Goal: Information Seeking & Learning: Learn about a topic

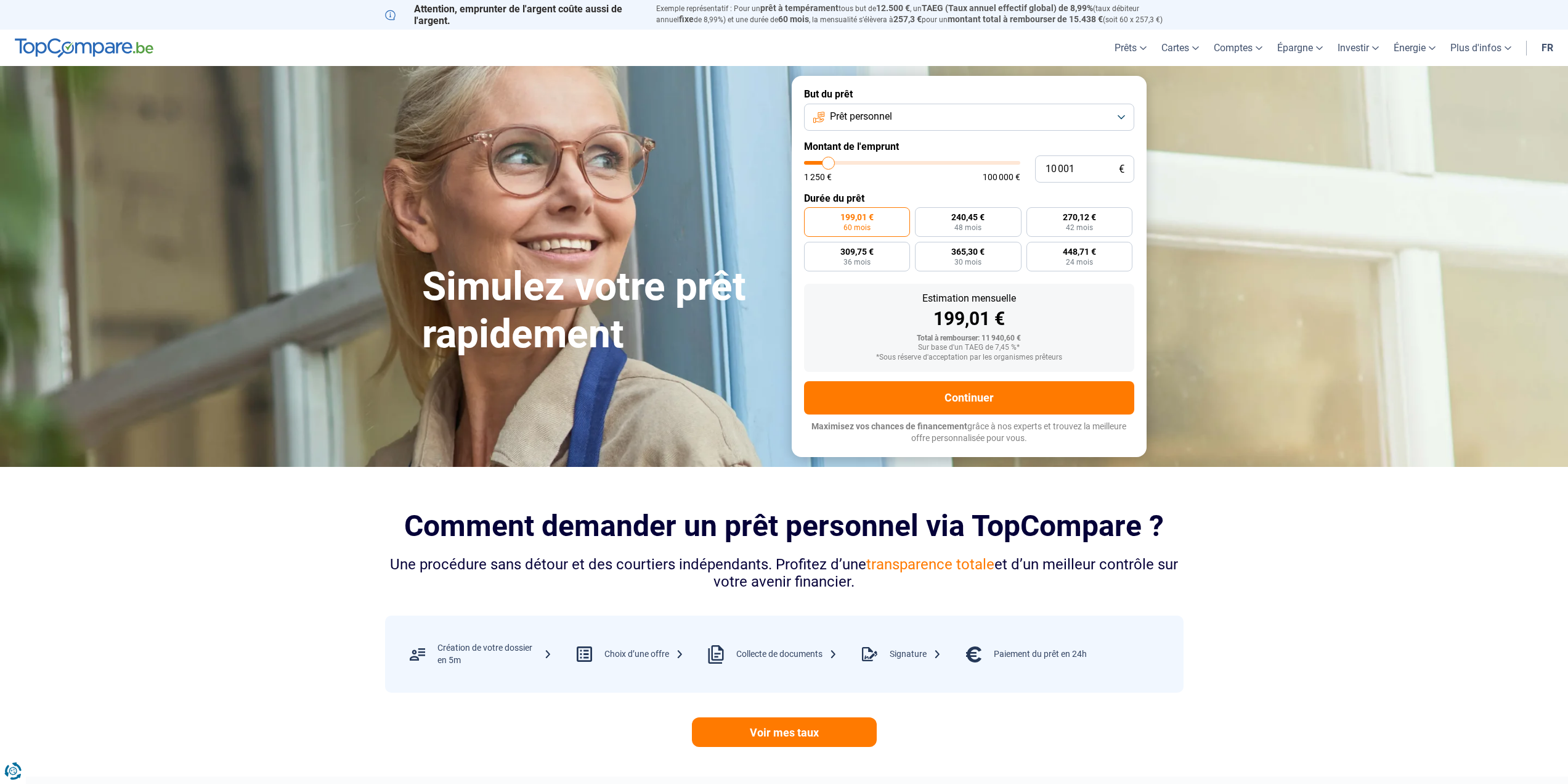
type input "10 250"
type input "10250"
type input "10 500"
type input "10500"
type input "11 000"
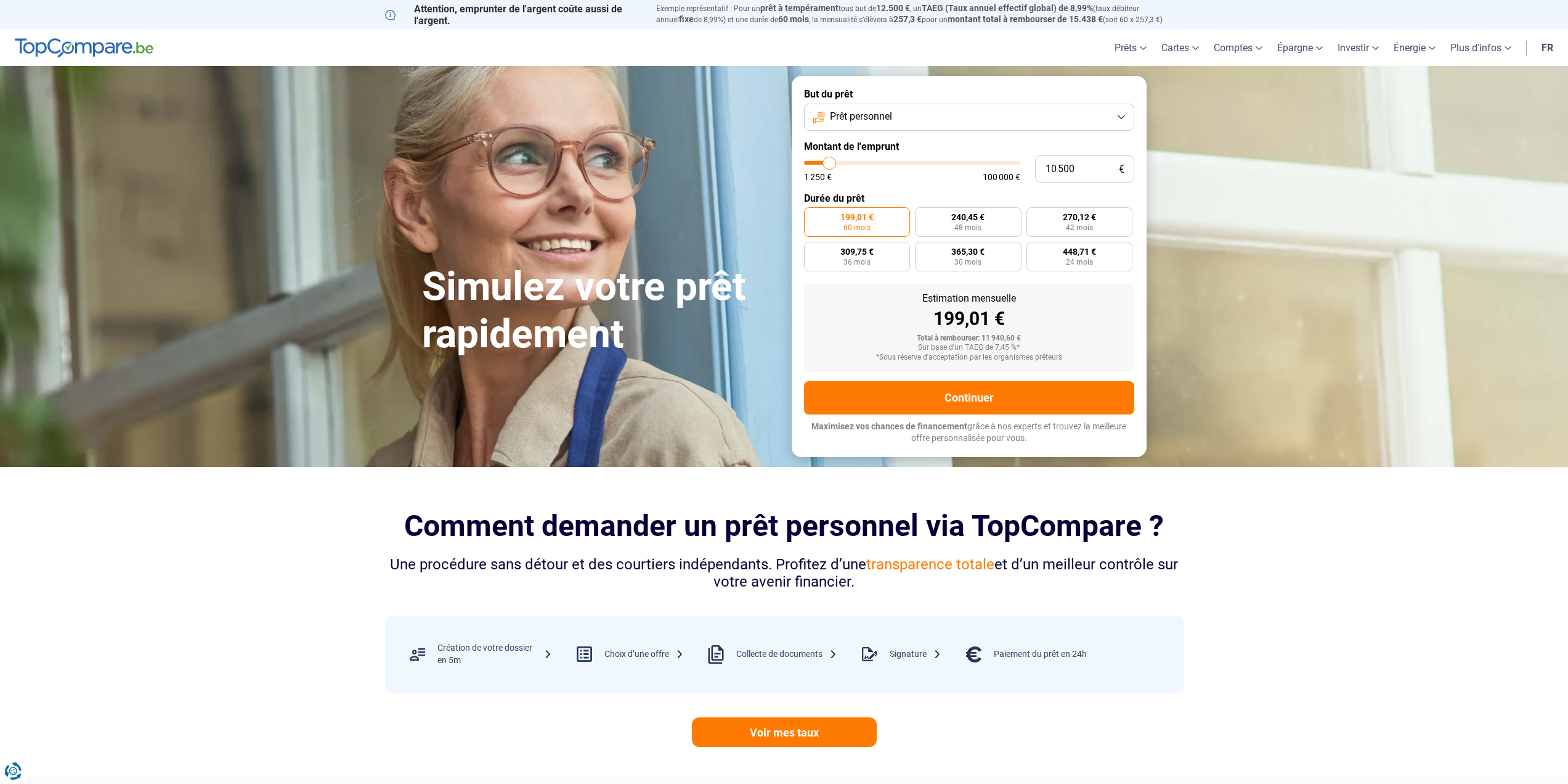
type input "11000"
type input "11 250"
type input "11250"
type input "11 500"
type input "11500"
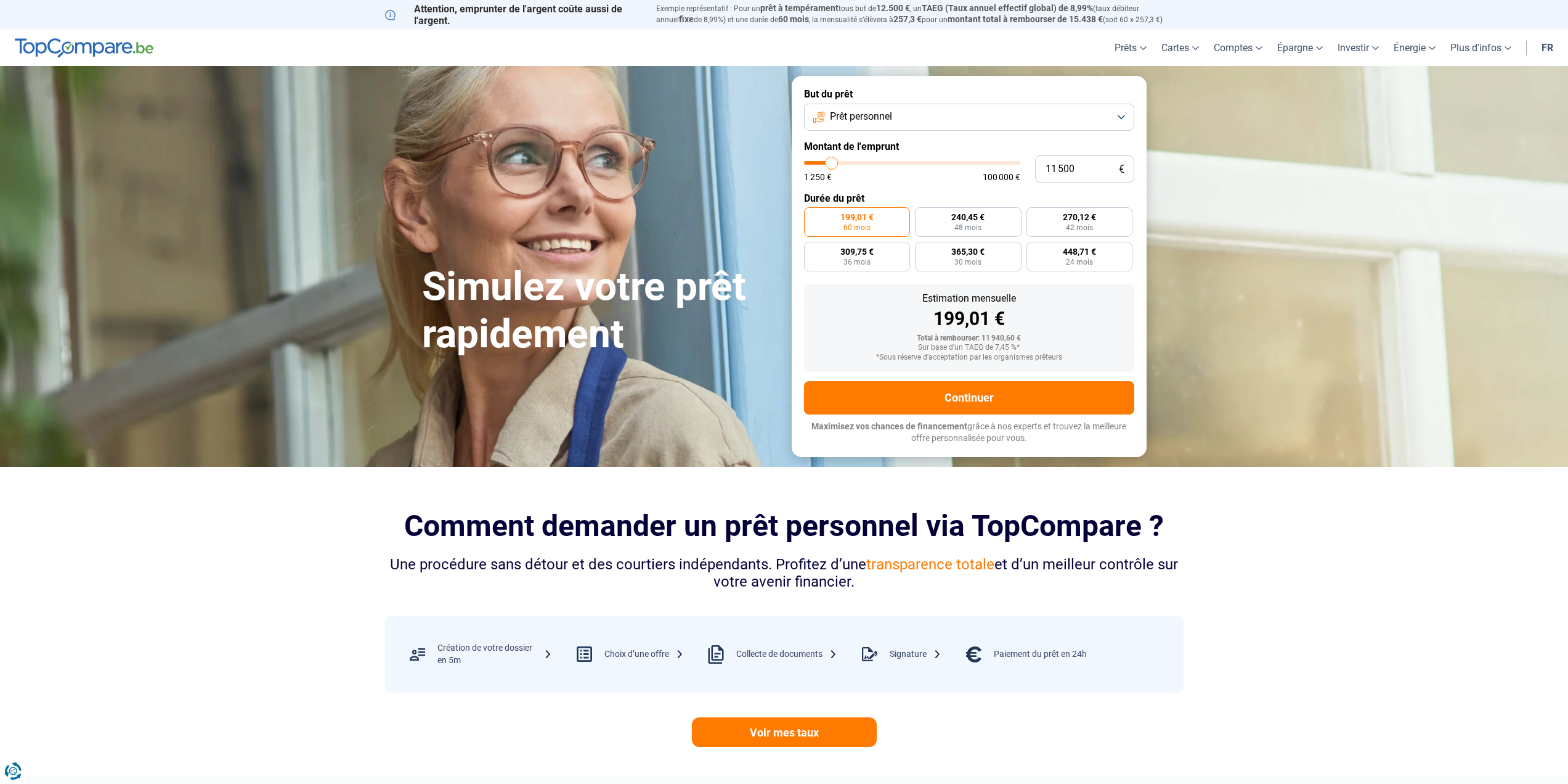
type input "13 000"
type input "13000"
type input "14 000"
type input "14000"
type input "14 750"
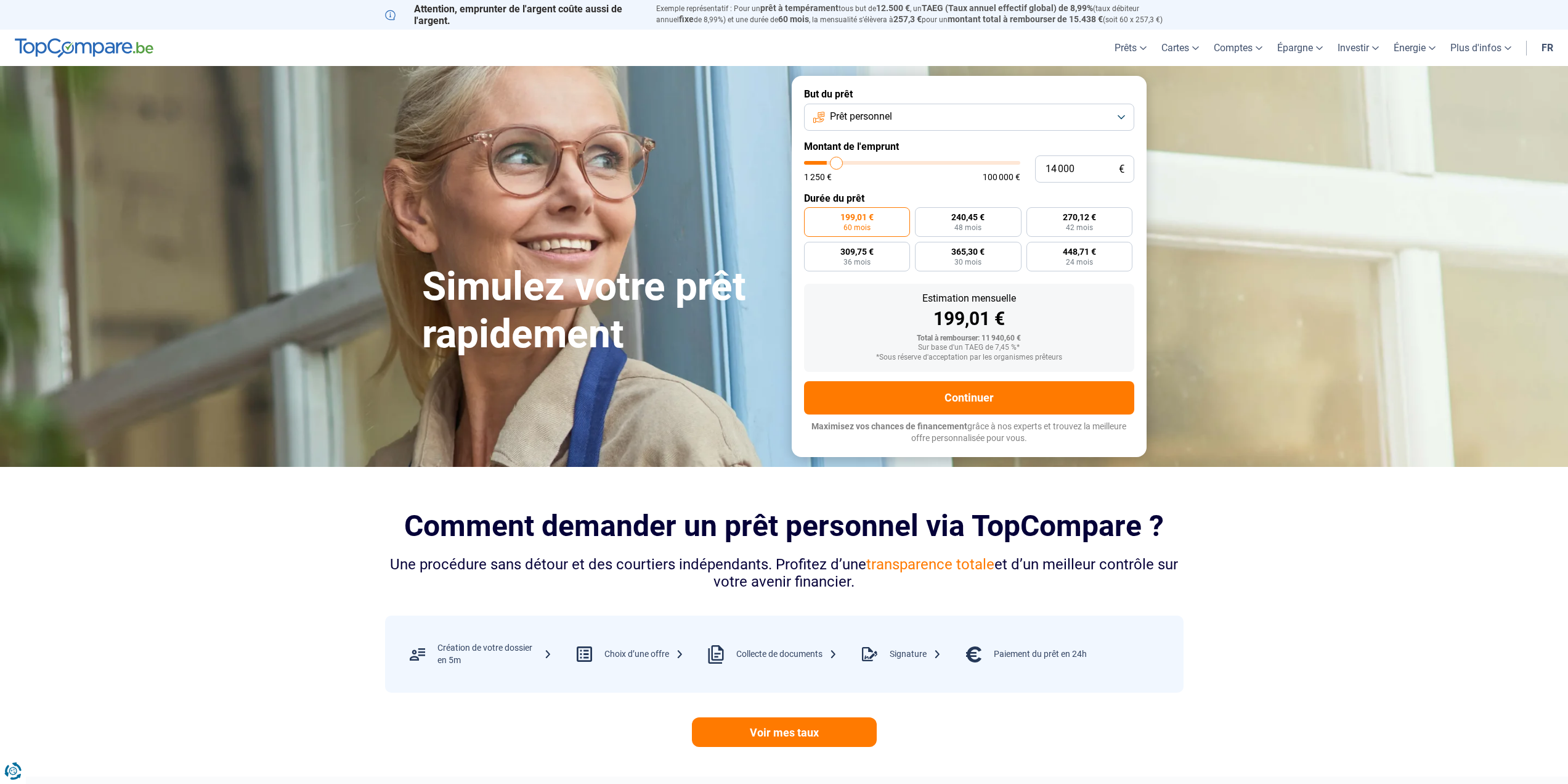
type input "14750"
type input "15 750"
type input "15750"
type input "16 250"
type input "16250"
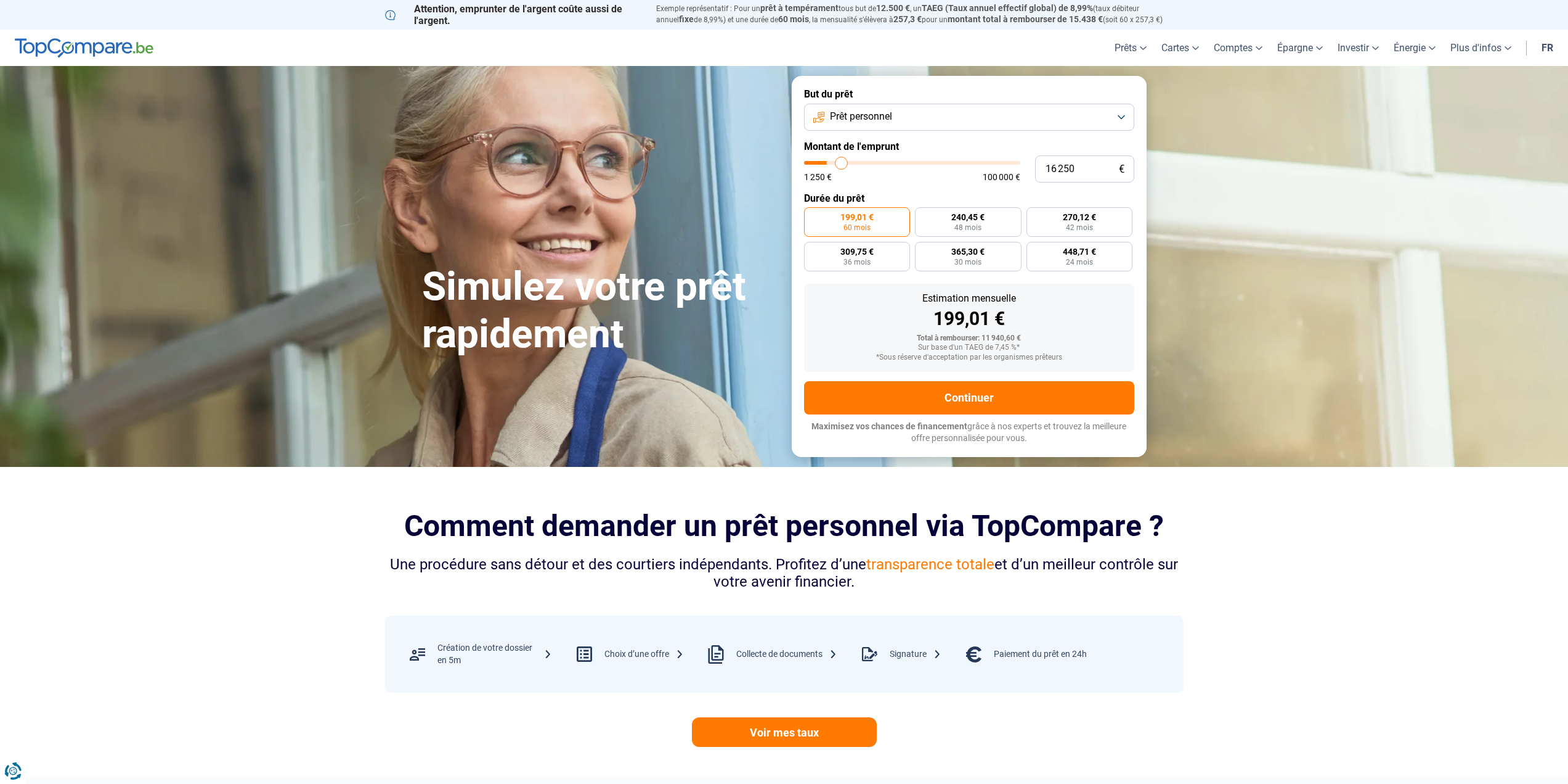
type input "17 250"
type input "17250"
type input "17 750"
type input "17750"
type input "18 500"
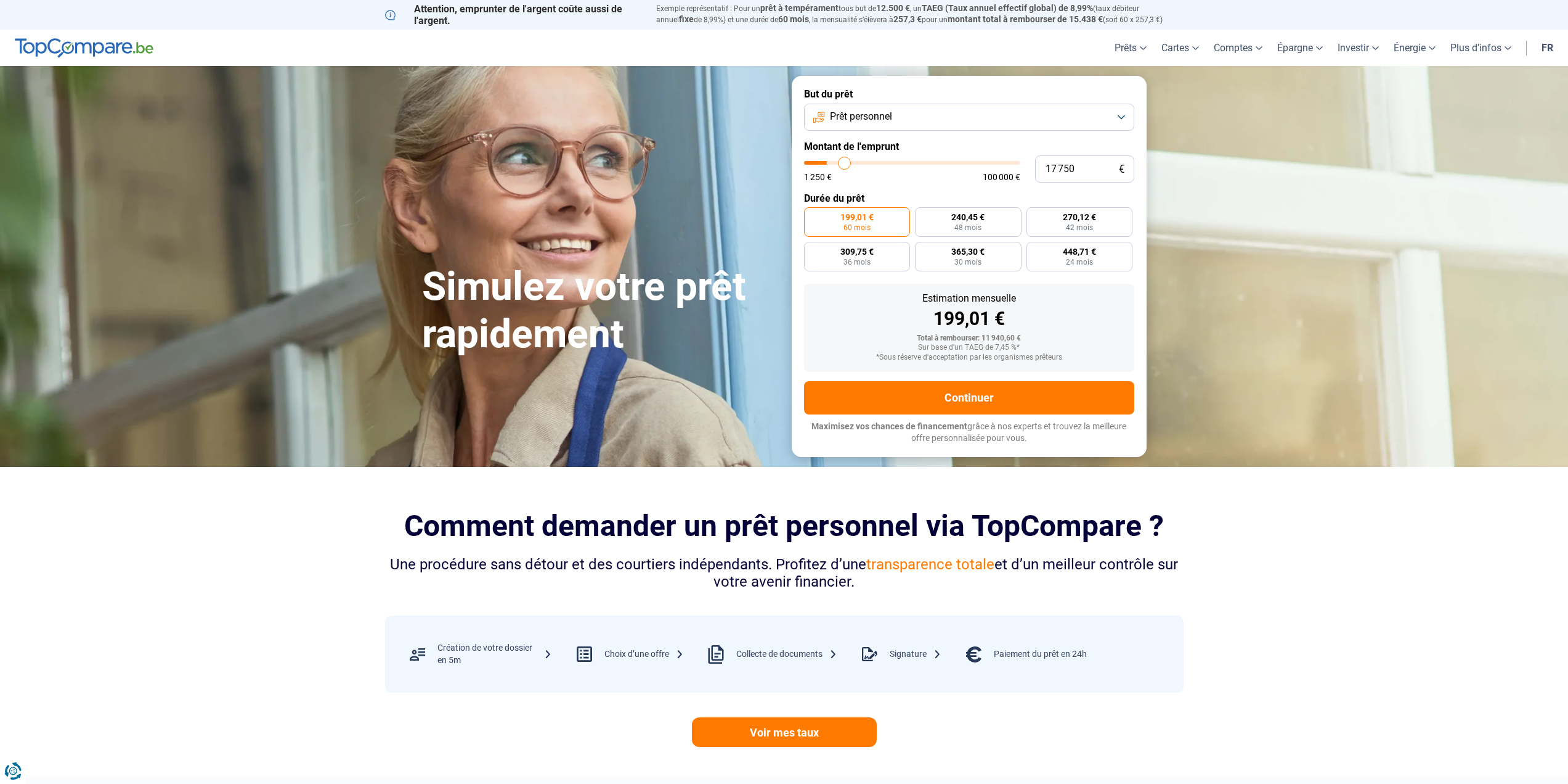
type input "18500"
type input "19 000"
type input "19000"
type input "19 250"
type input "19250"
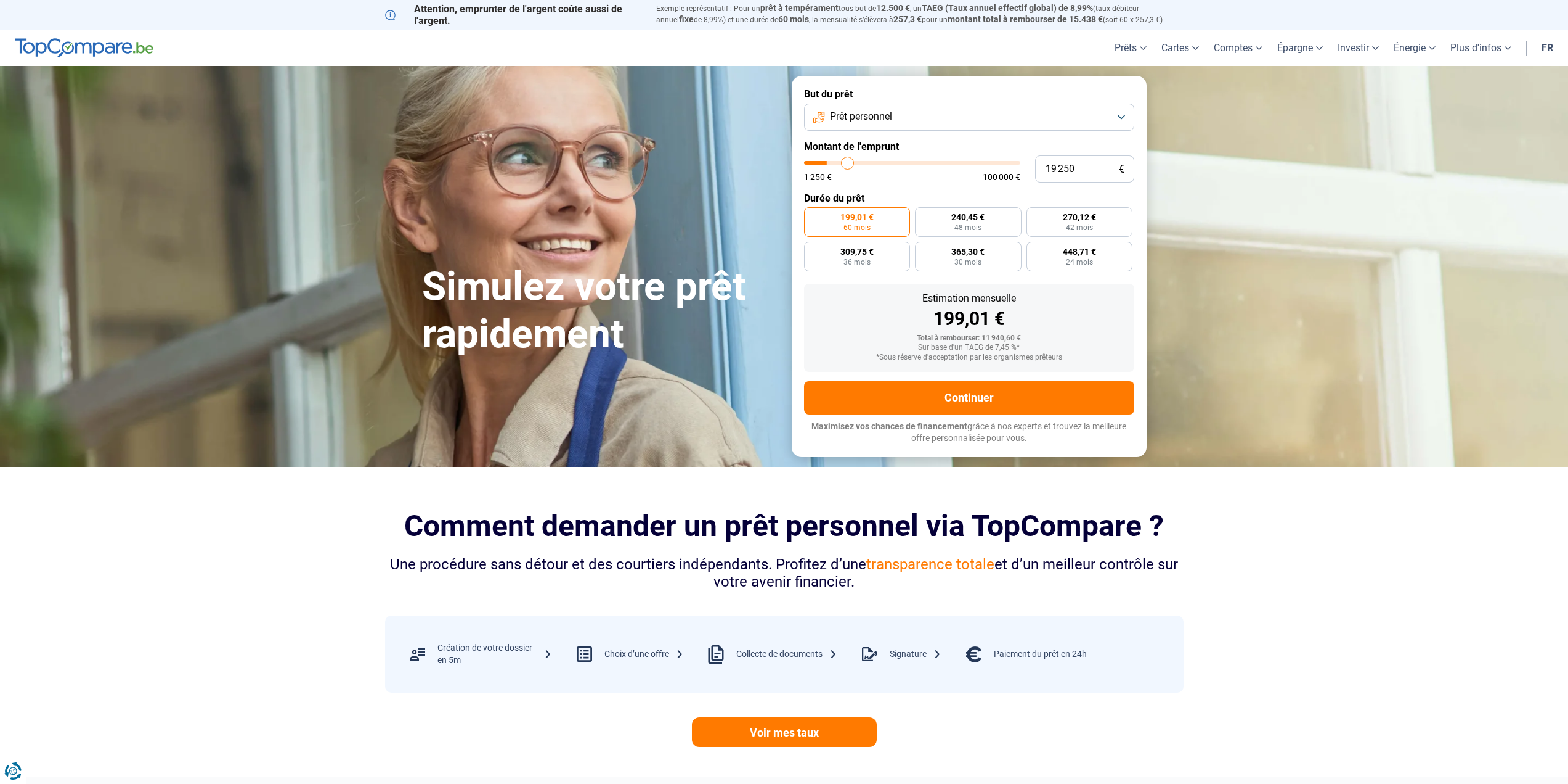
type input "19 750"
type input "19750"
type input "20 000"
type input "20000"
type input "20 500"
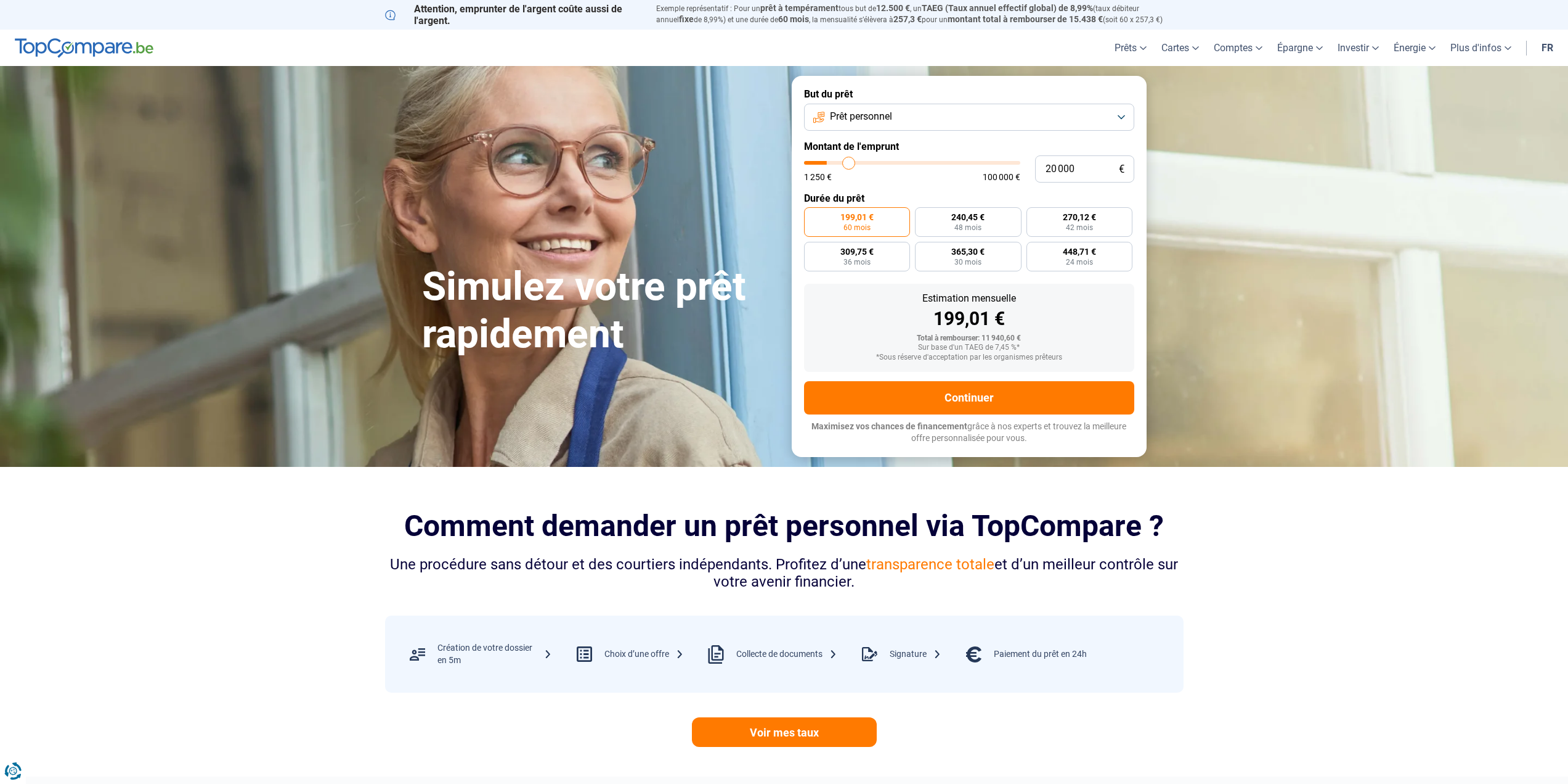
type input "20500"
type input "20 750"
type input "20750"
type input "21 250"
type input "21250"
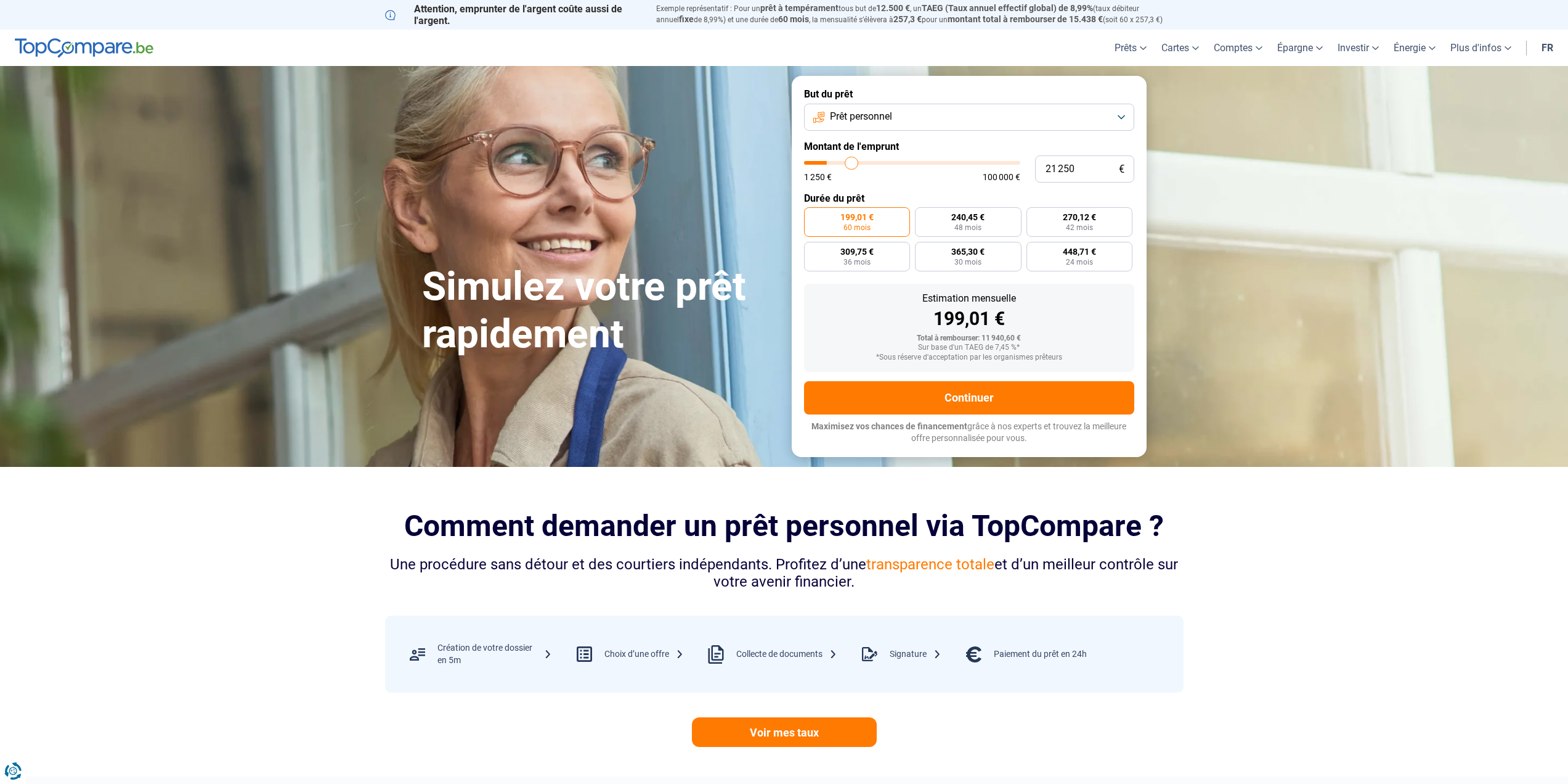
type input "21 500"
type input "21500"
type input "22 250"
type input "22250"
type input "23 000"
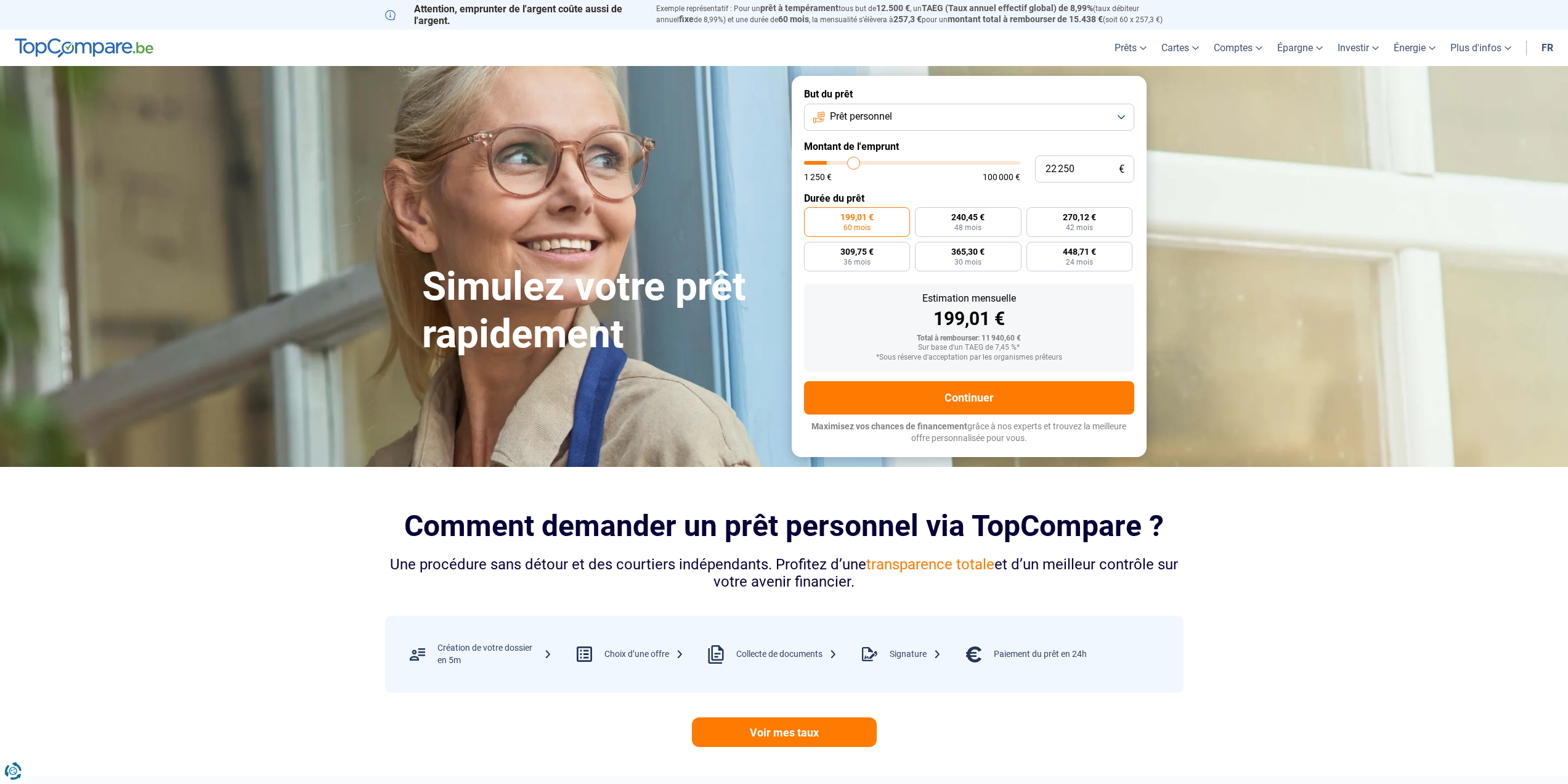
type input "23000"
type input "23 250"
type input "23250"
type input "23 500"
type input "23500"
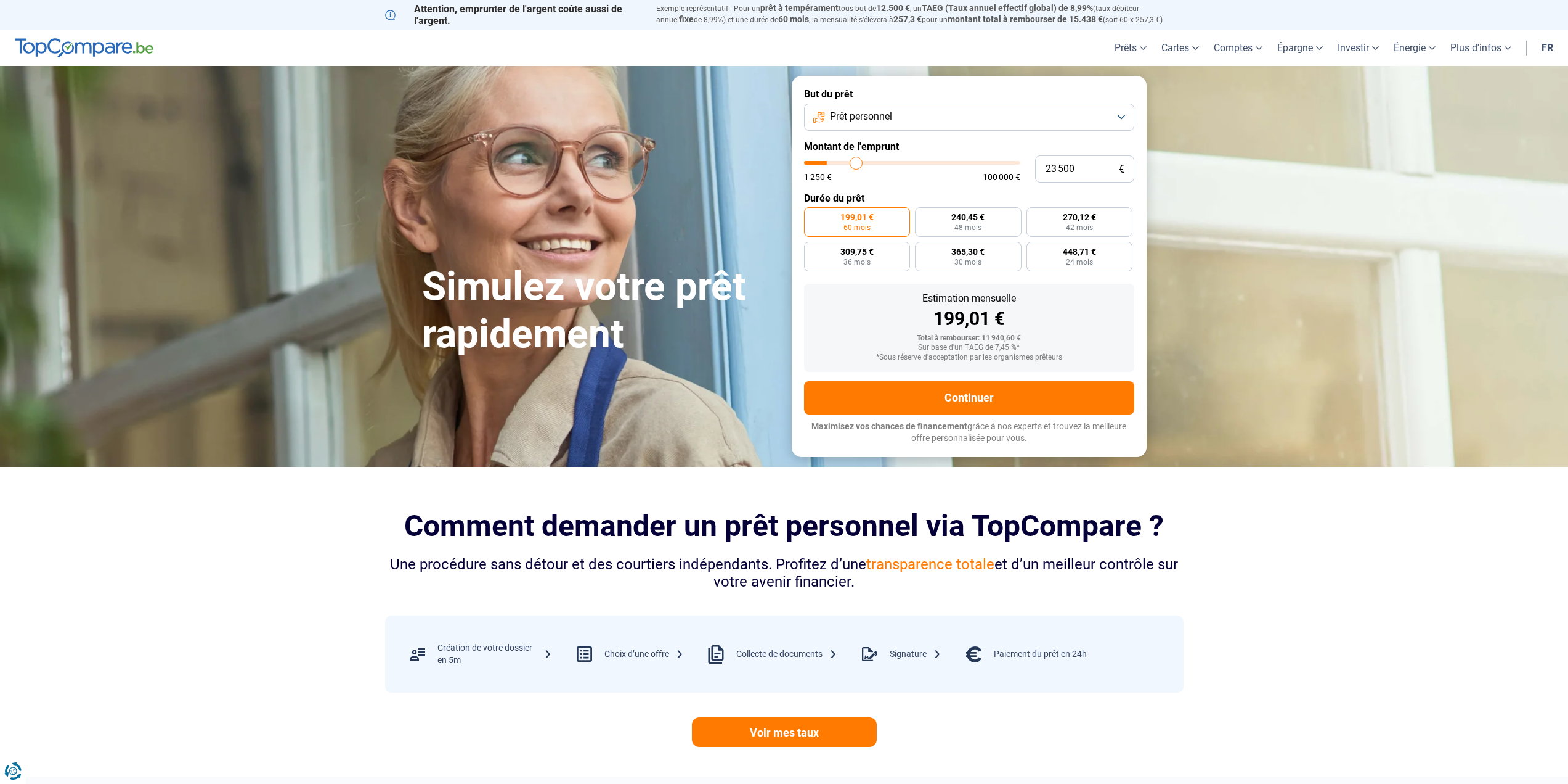
type input "24 250"
type input "24250"
type input "24 500"
type input "24500"
type input "24 750"
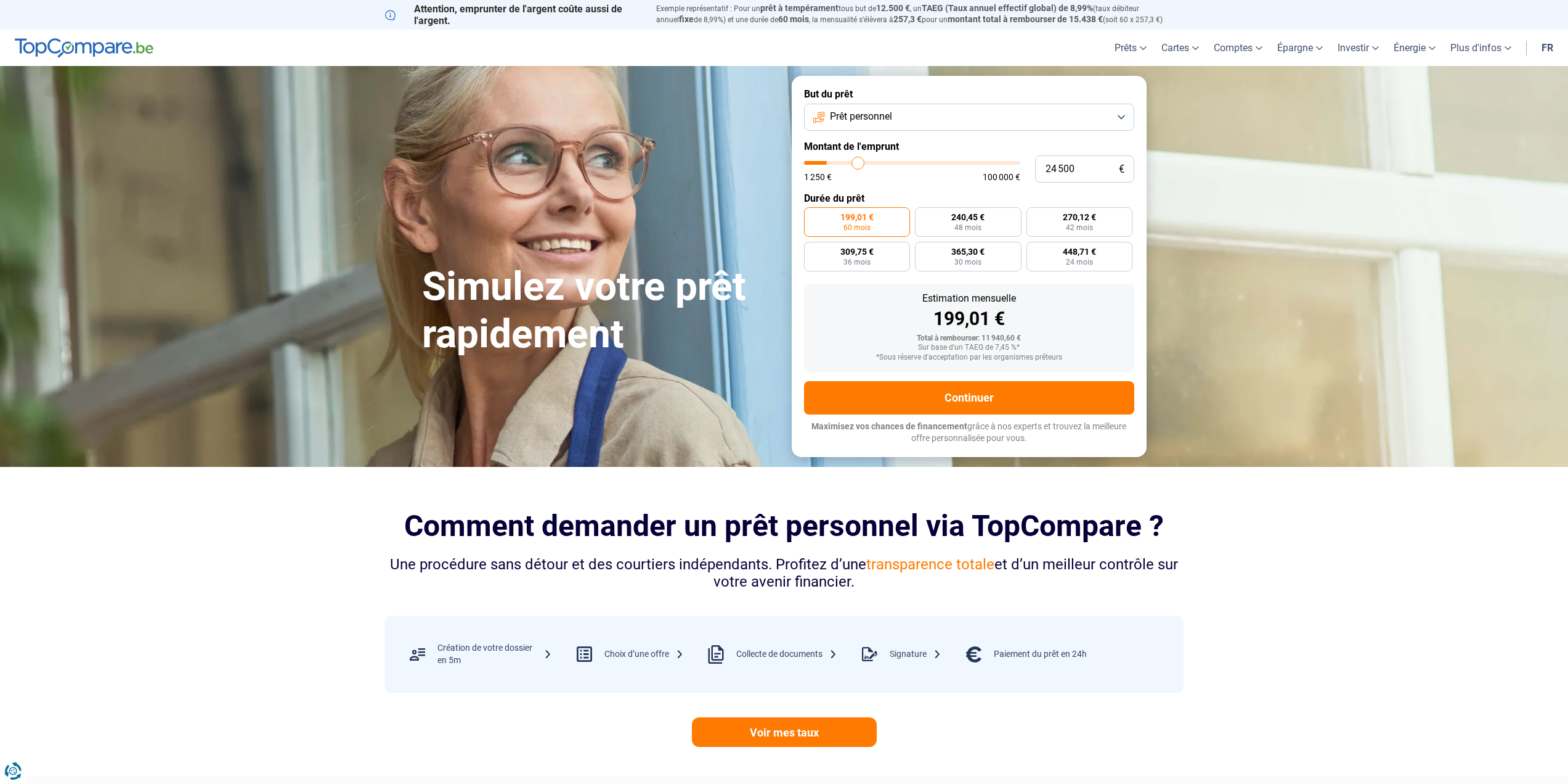
type input "24750"
type input "25 000"
type input "25000"
type input "24 750"
type input "24750"
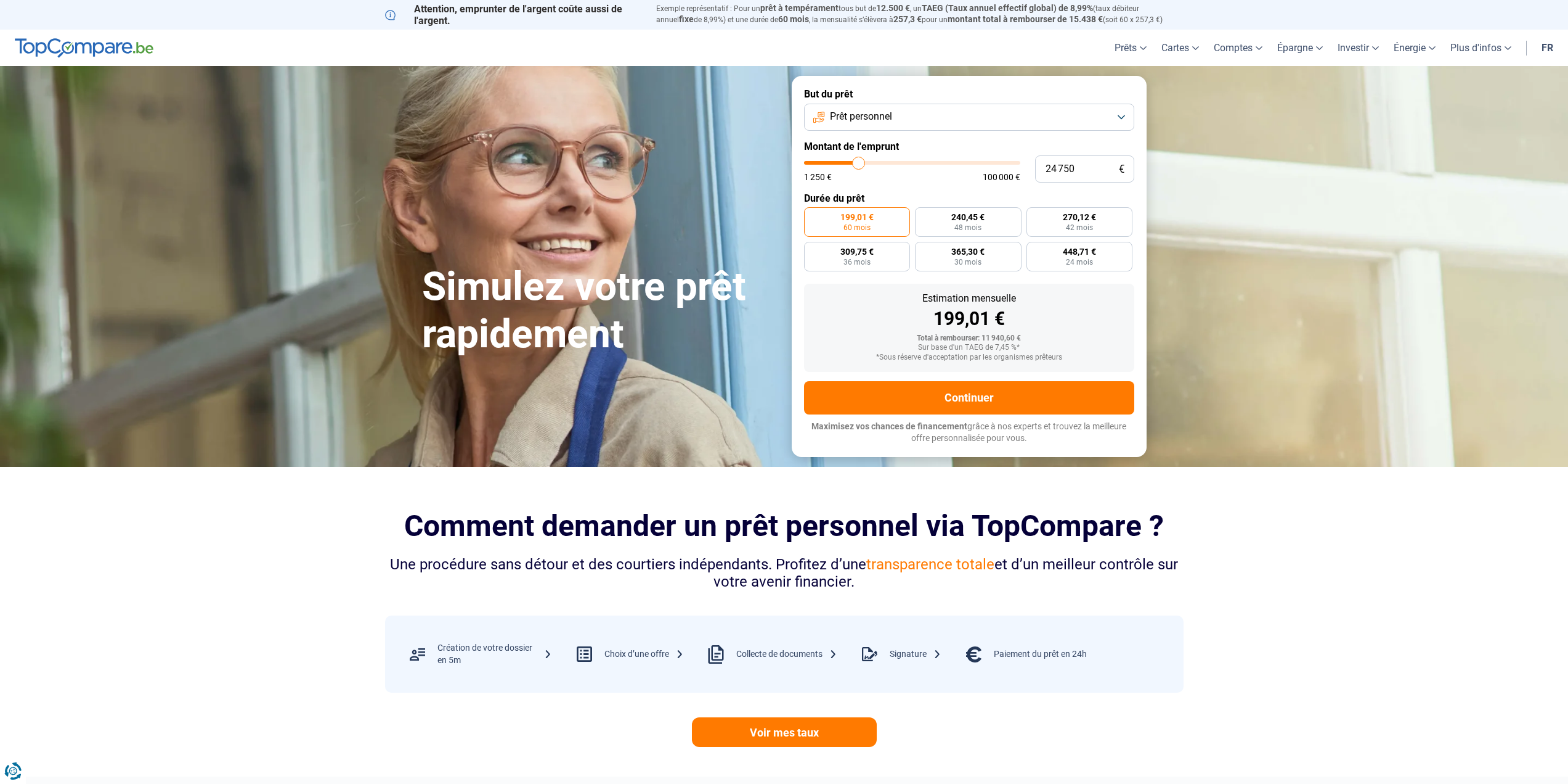
type input "24 500"
type input "24500"
type input "24 250"
type input "24250"
type input "23 750"
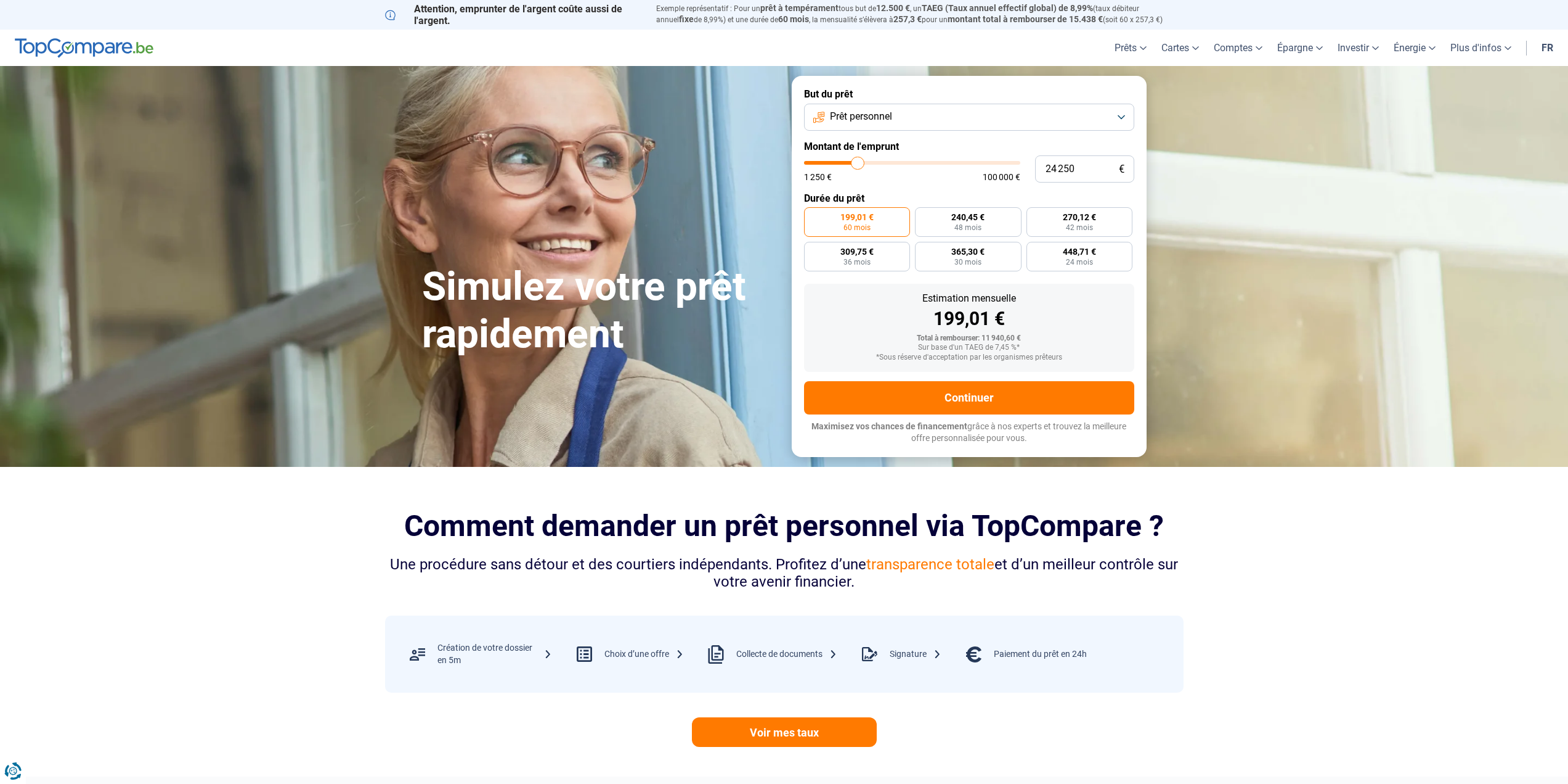
type input "23750"
type input "23 500"
type input "23500"
type input "23 250"
type input "23250"
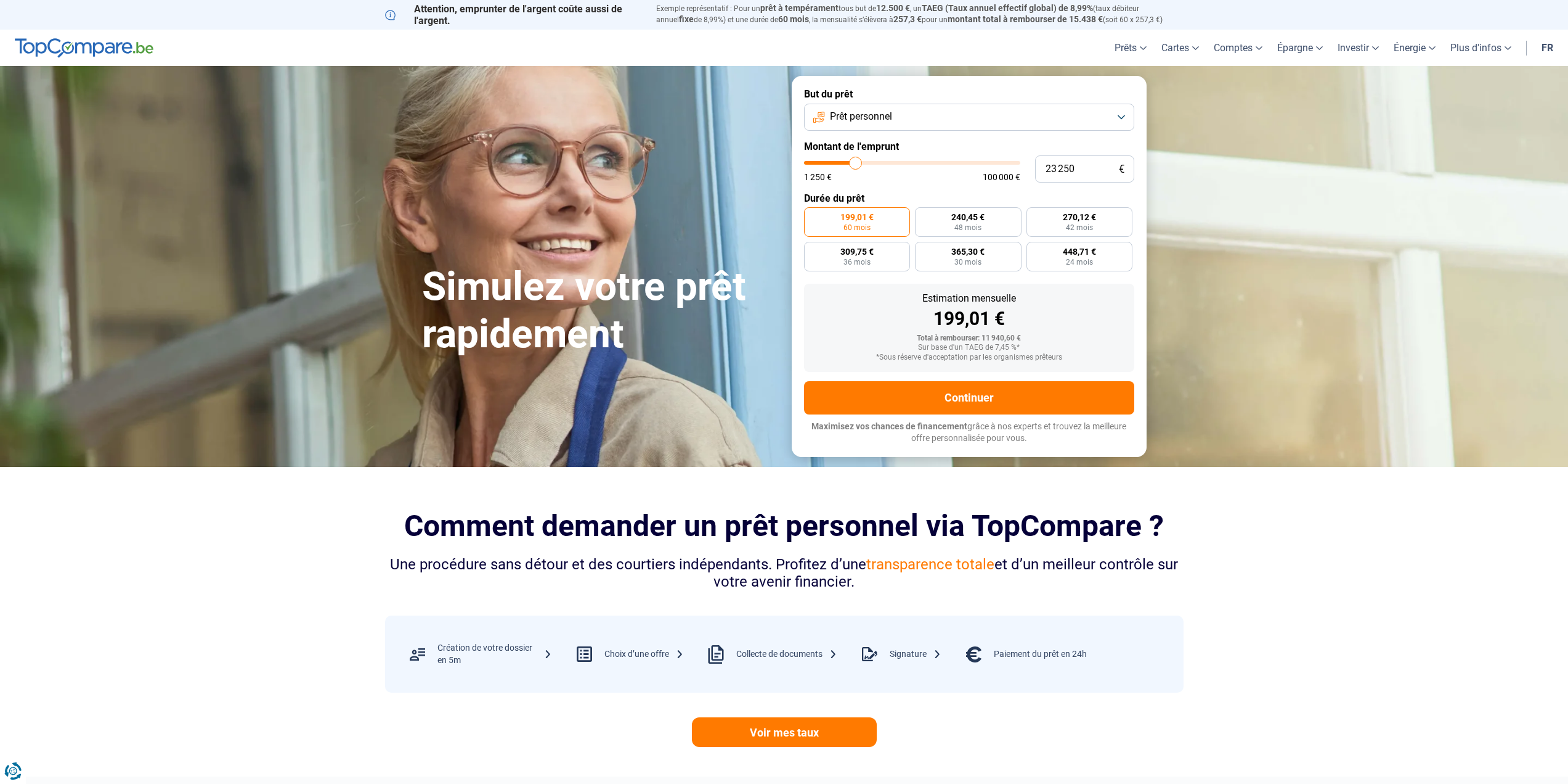
type input "23 000"
type input "23000"
type input "22 750"
type input "22750"
type input "22 250"
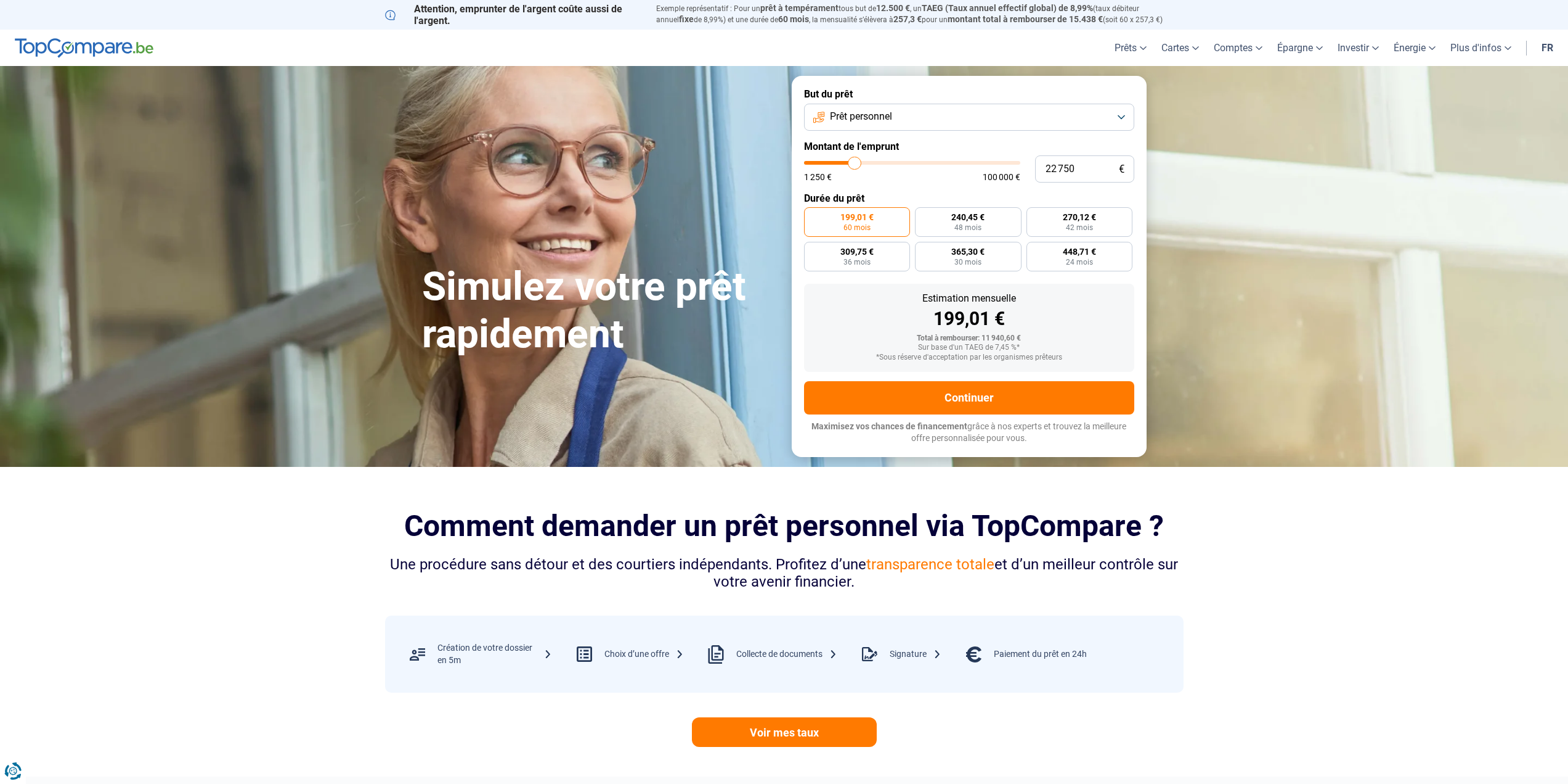
type input "22250"
type input "22 000"
type input "22000"
type input "21 750"
type input "21750"
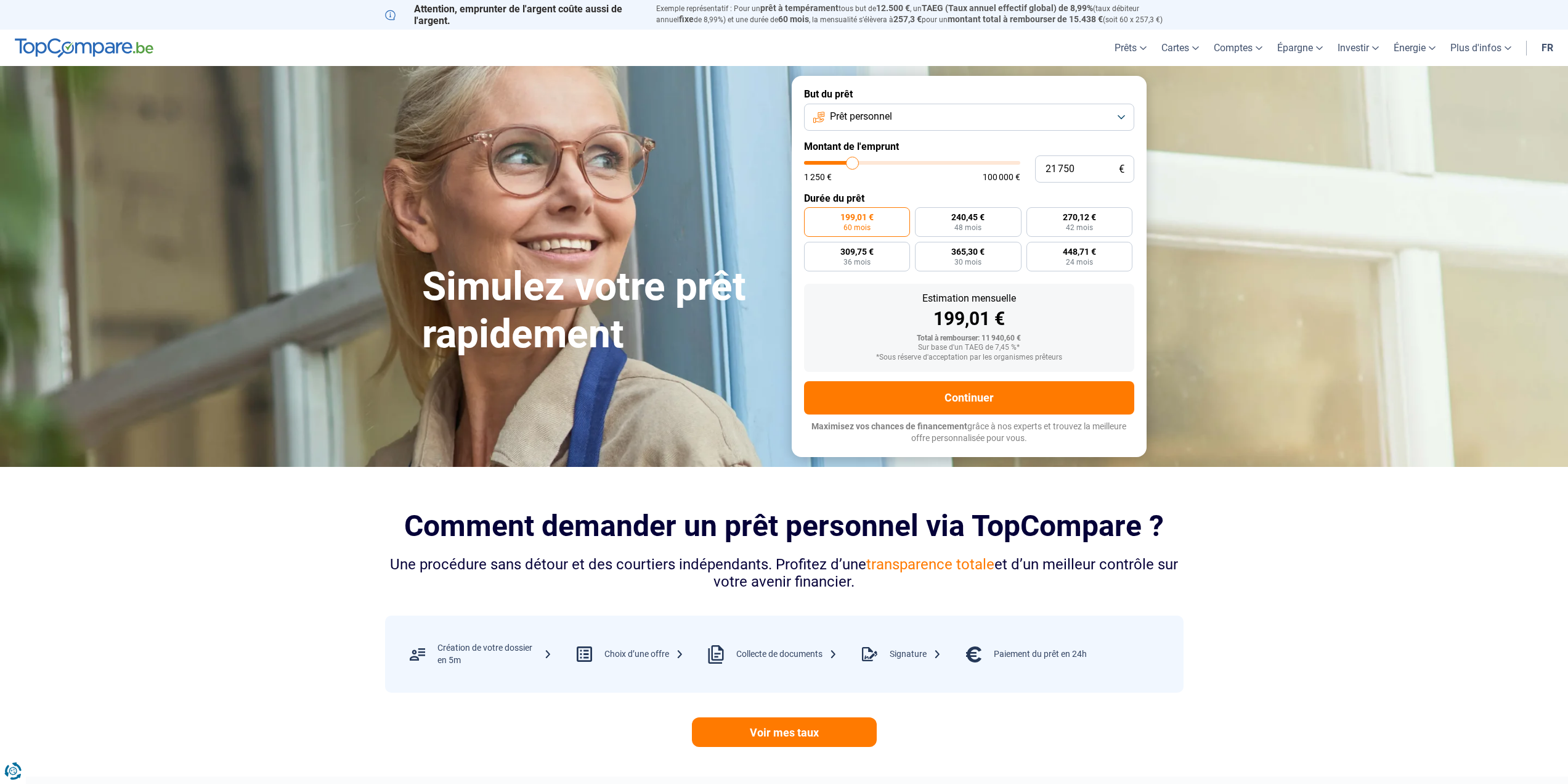
type input "21 500"
type input "21500"
type input "21 250"
type input "21250"
type input "20 750"
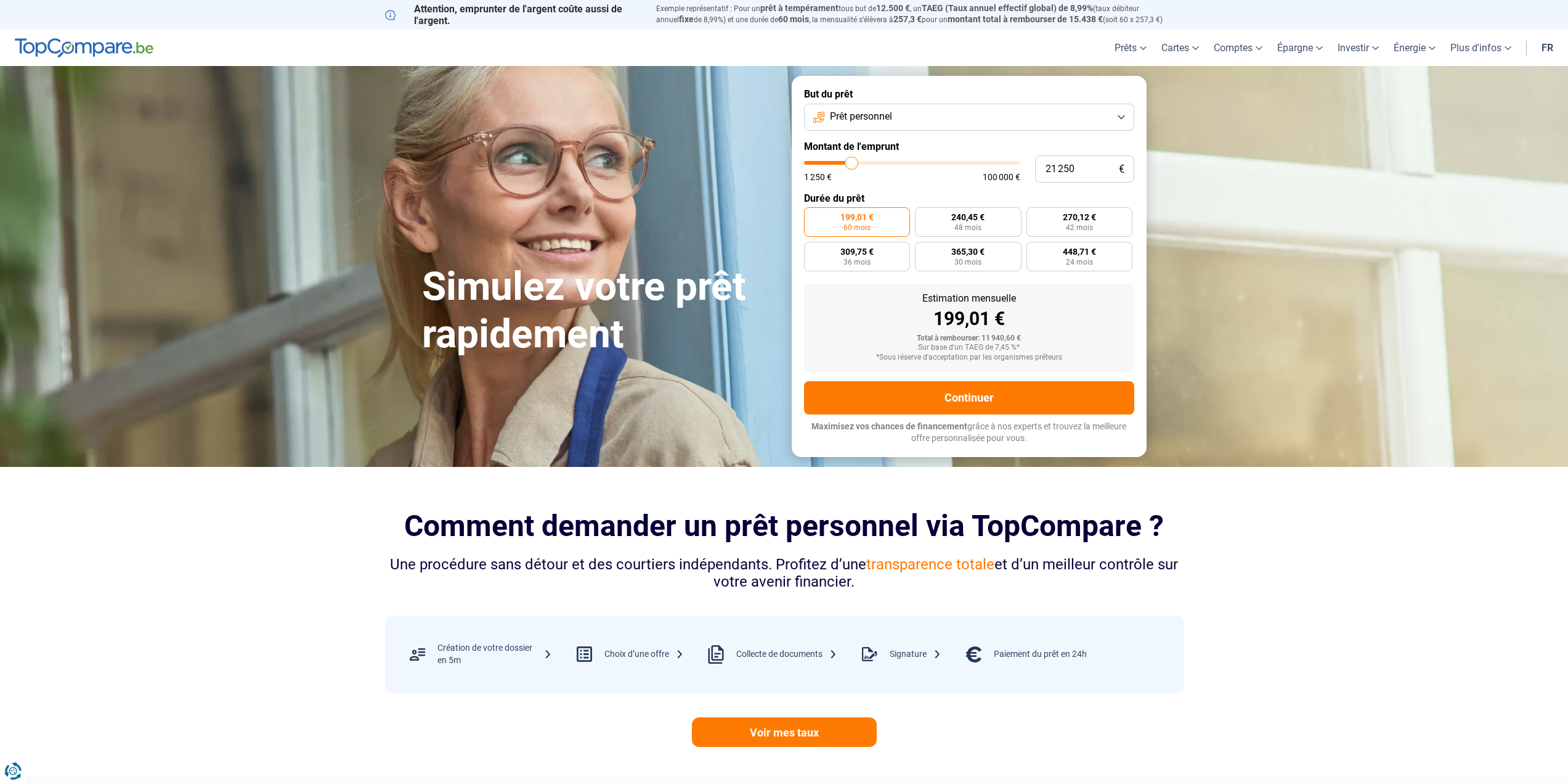
type input "20750"
type input "20 500"
type input "20500"
type input "20 250"
type input "20250"
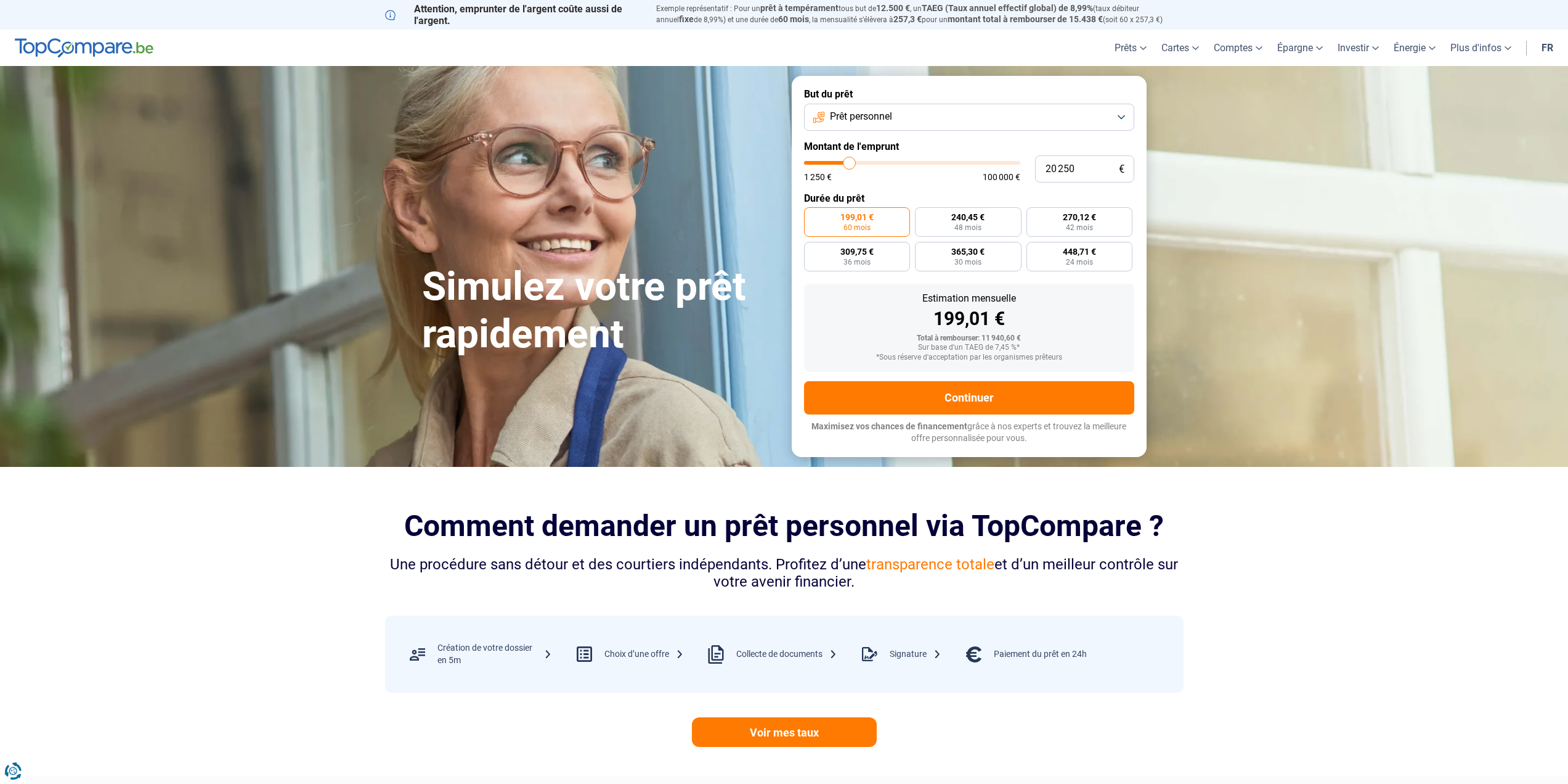
type input "20 000"
type input "20000"
type input "19 750"
type input "19750"
type input "19 250"
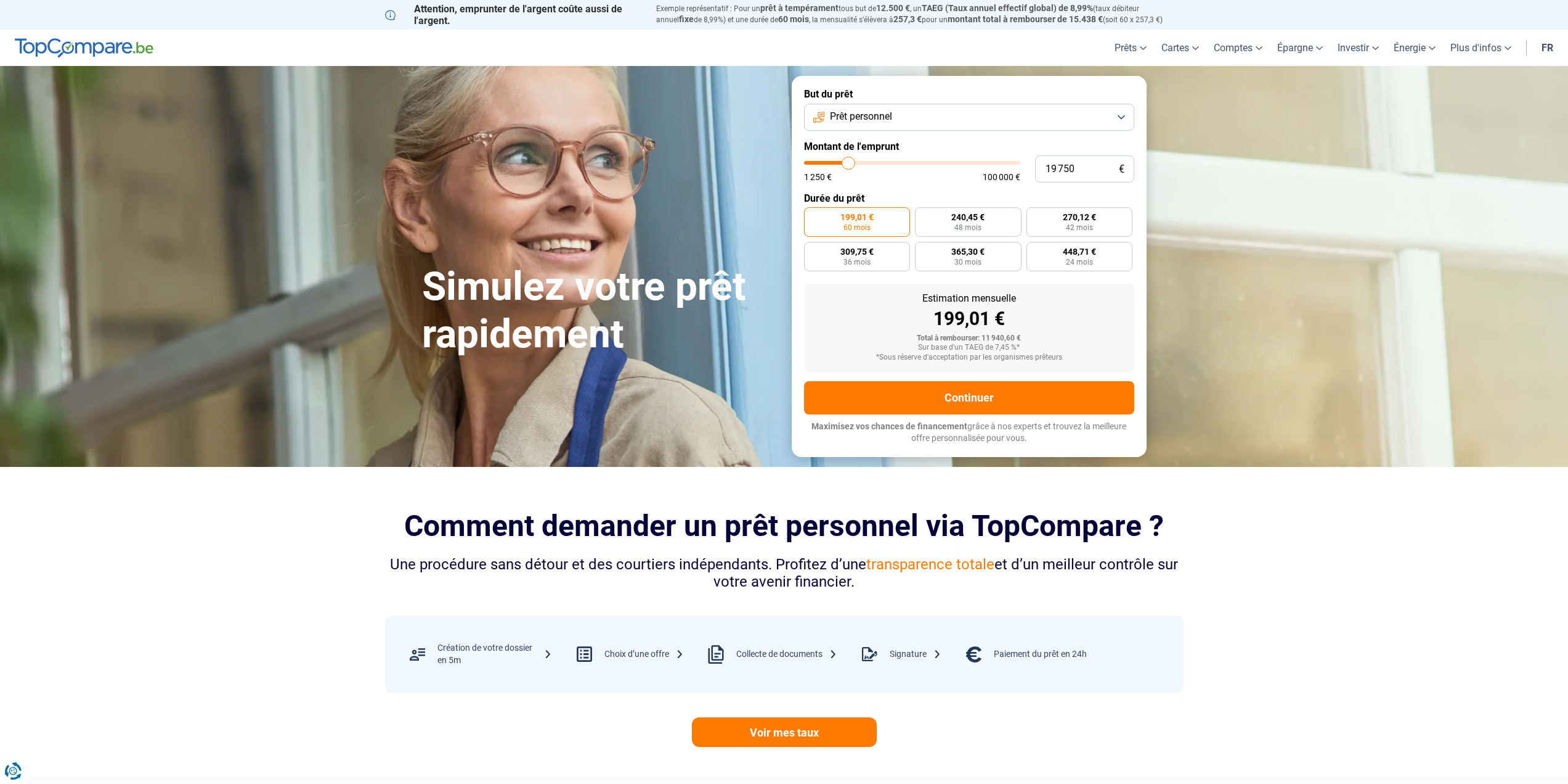
type input "19250"
type input "19 000"
type input "19000"
type input "18 750"
type input "18750"
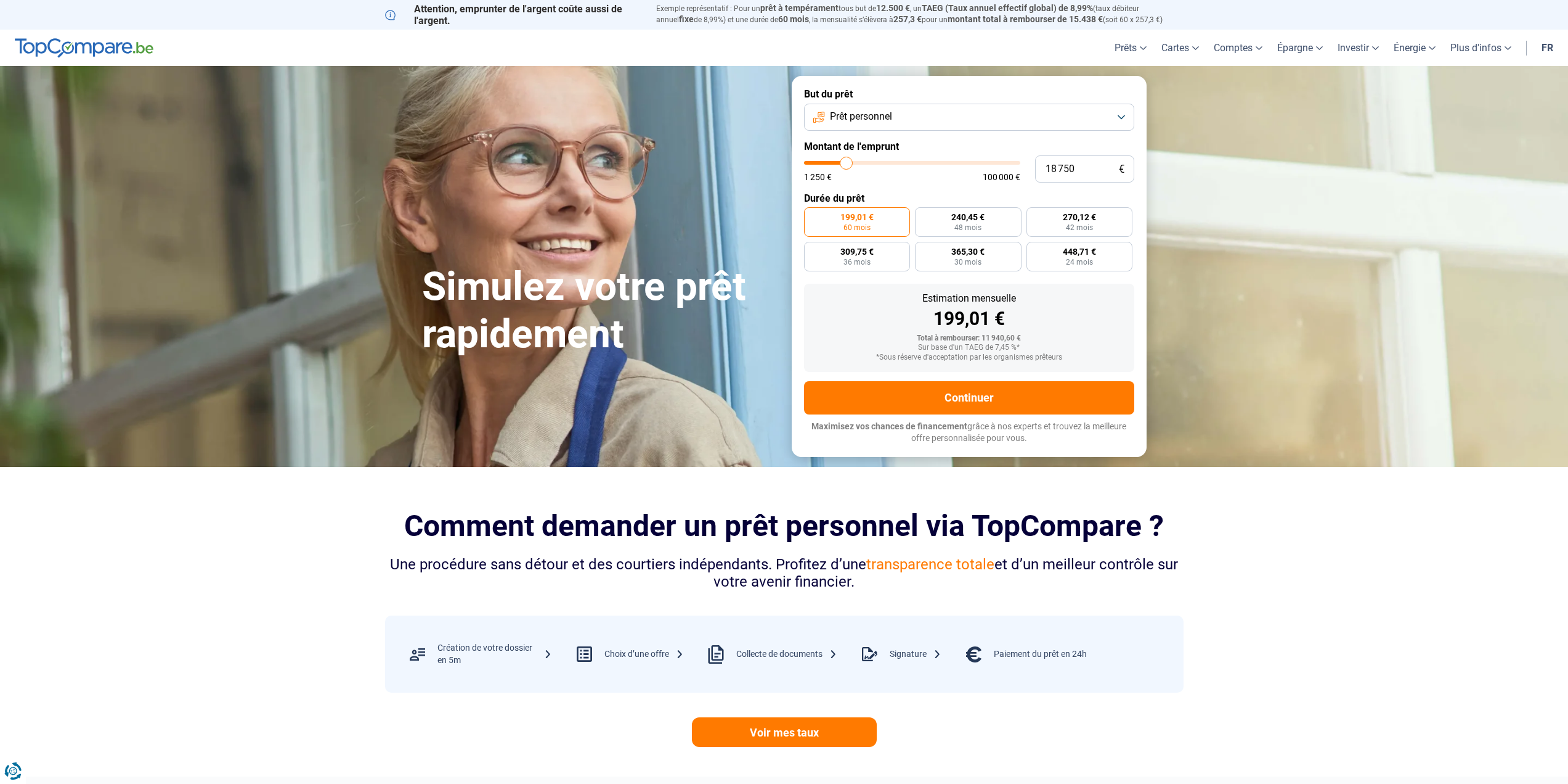
type input "18 500"
type input "18500"
type input "17 750"
type input "17750"
type input "17 500"
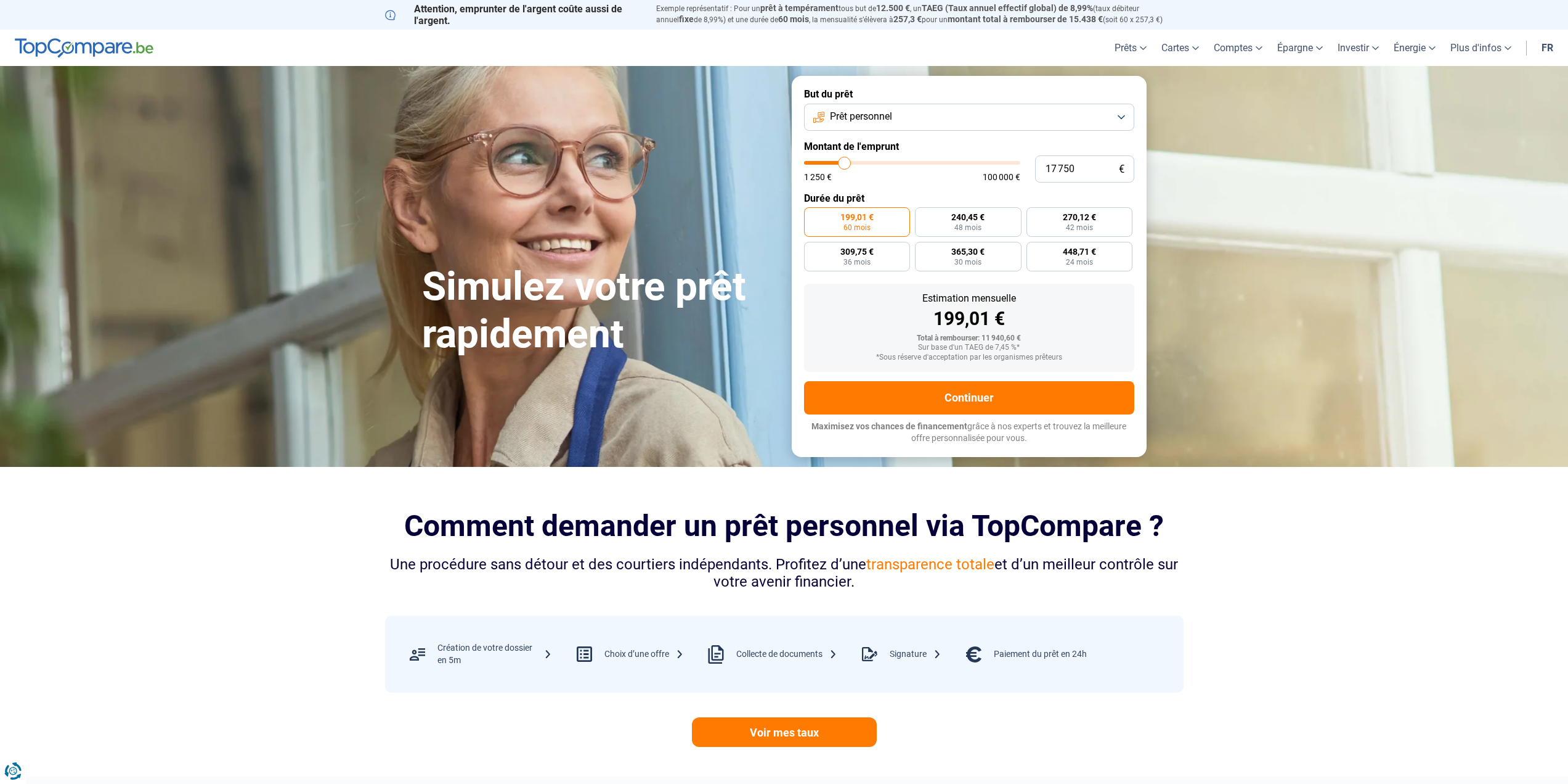
type input "17500"
type input "17 250"
type input "17250"
type input "17 000"
type input "17000"
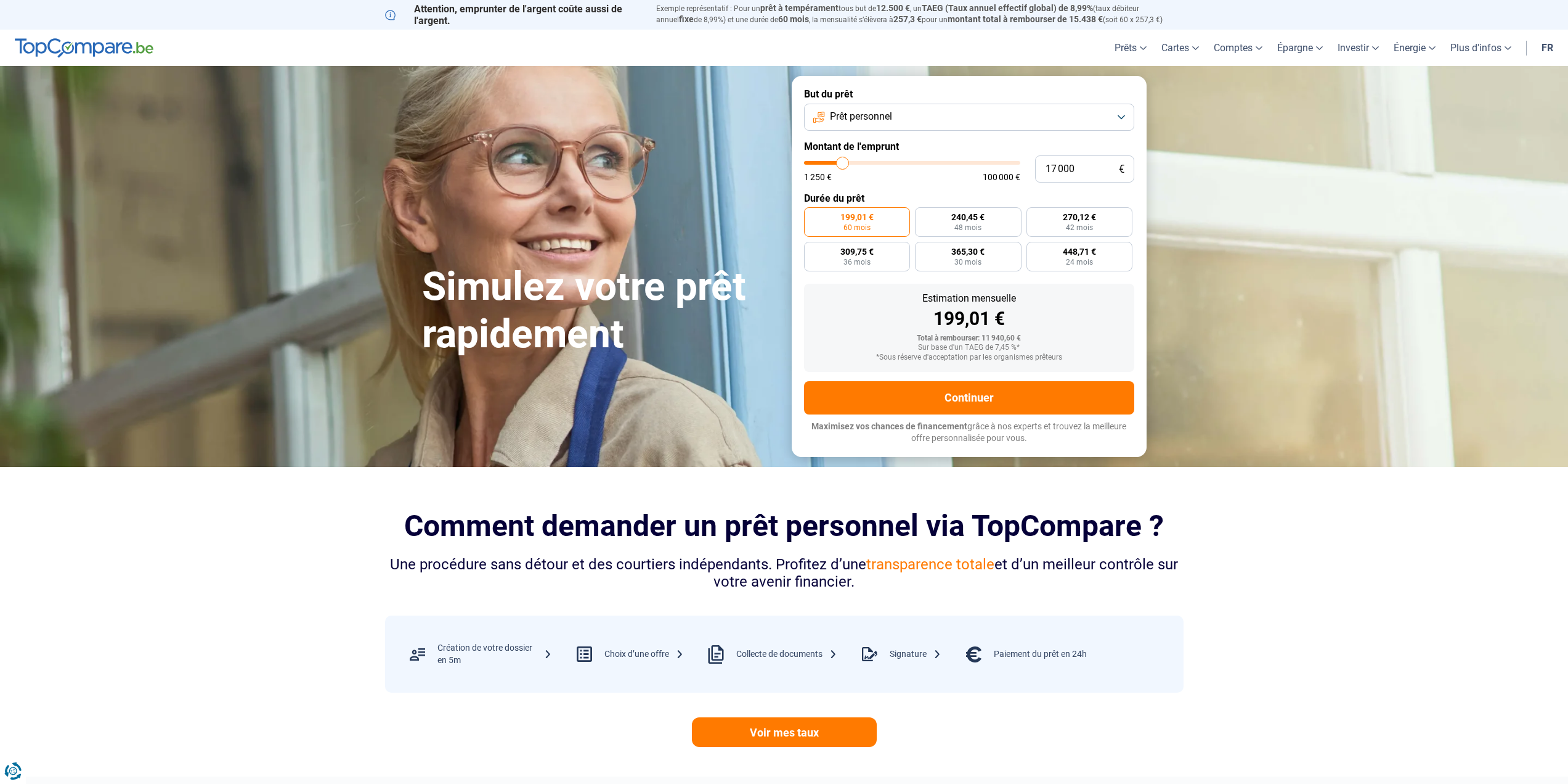
type input "16 500"
type input "16500"
type input "16 250"
type input "16250"
type input "16 000"
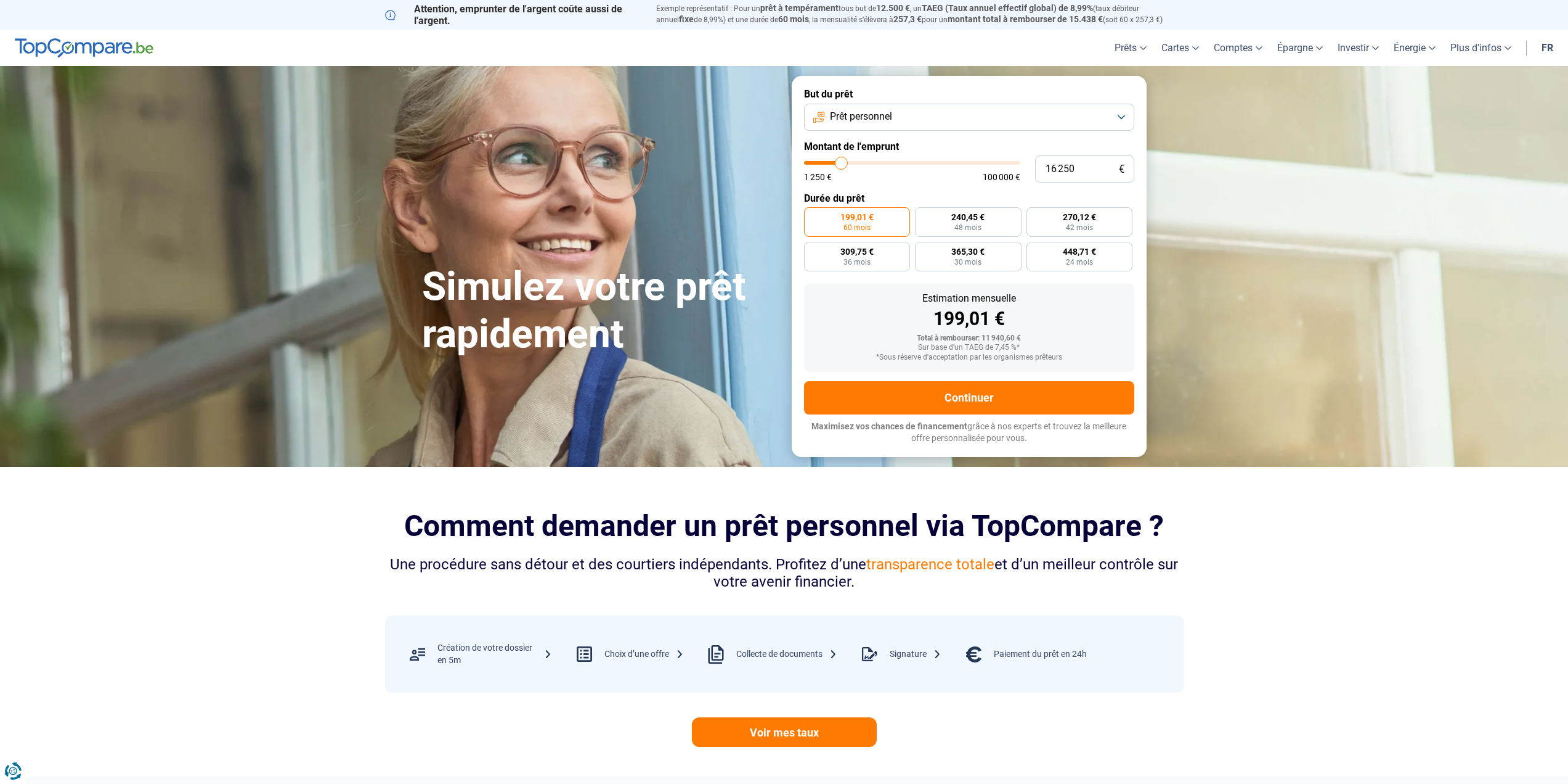
type input "16000"
type input "15 750"
type input "15750"
type input "15 500"
type input "15500"
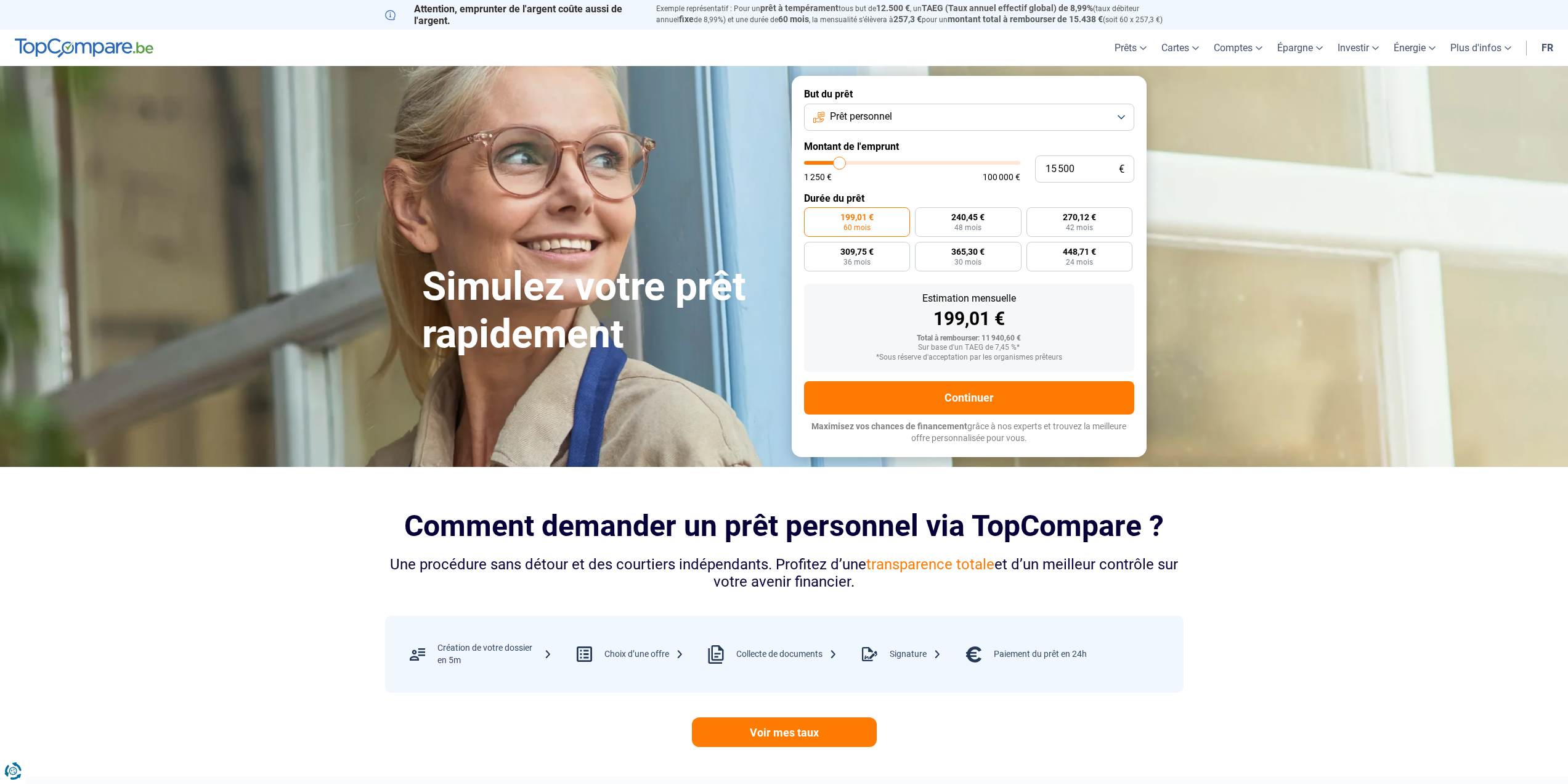
type input "15 000"
type input "15000"
type input "14 750"
type input "14750"
type input "14 500"
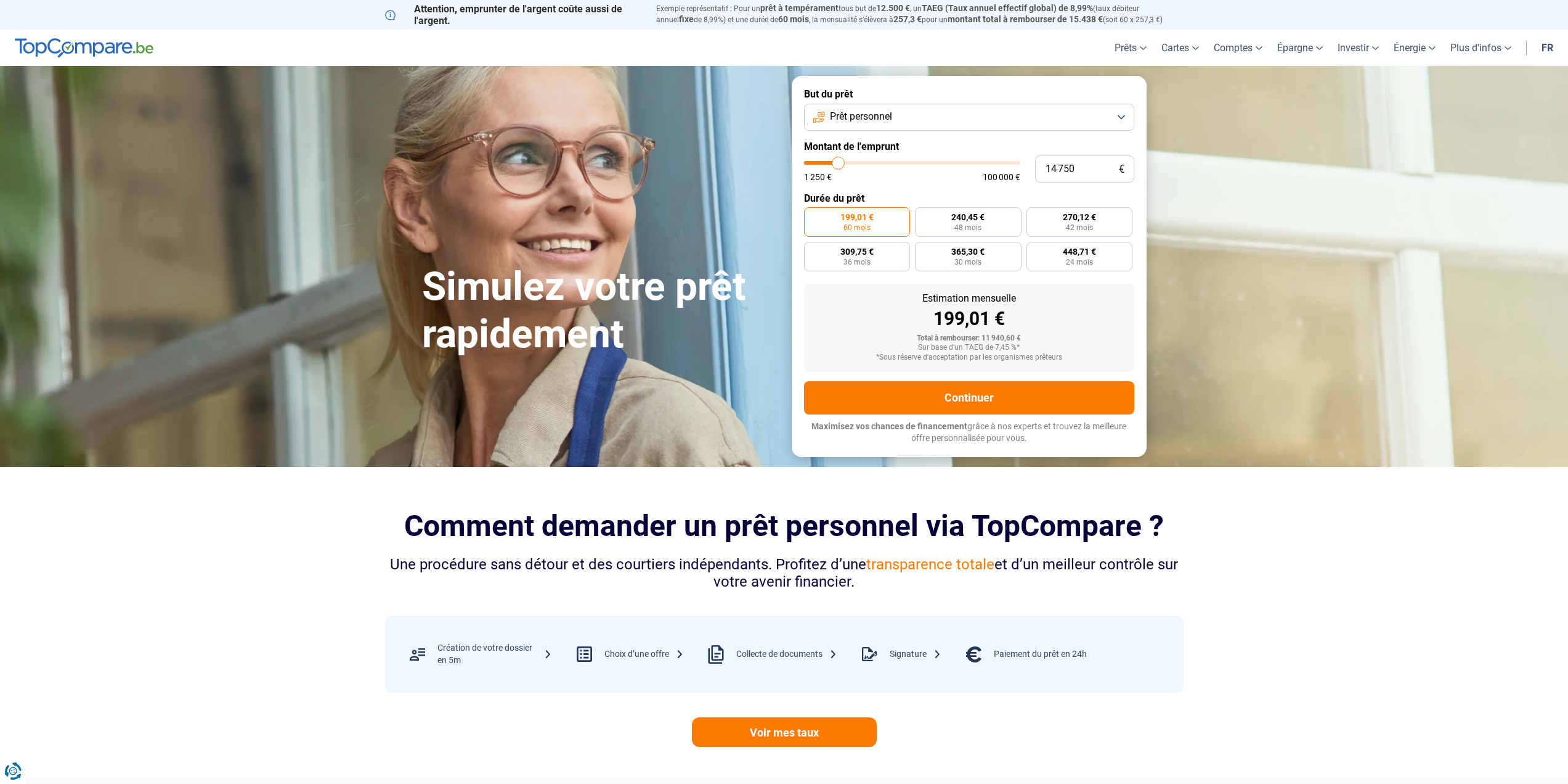
type input "14500"
type input "14 250"
type input "14250"
type input "14 000"
type input "14000"
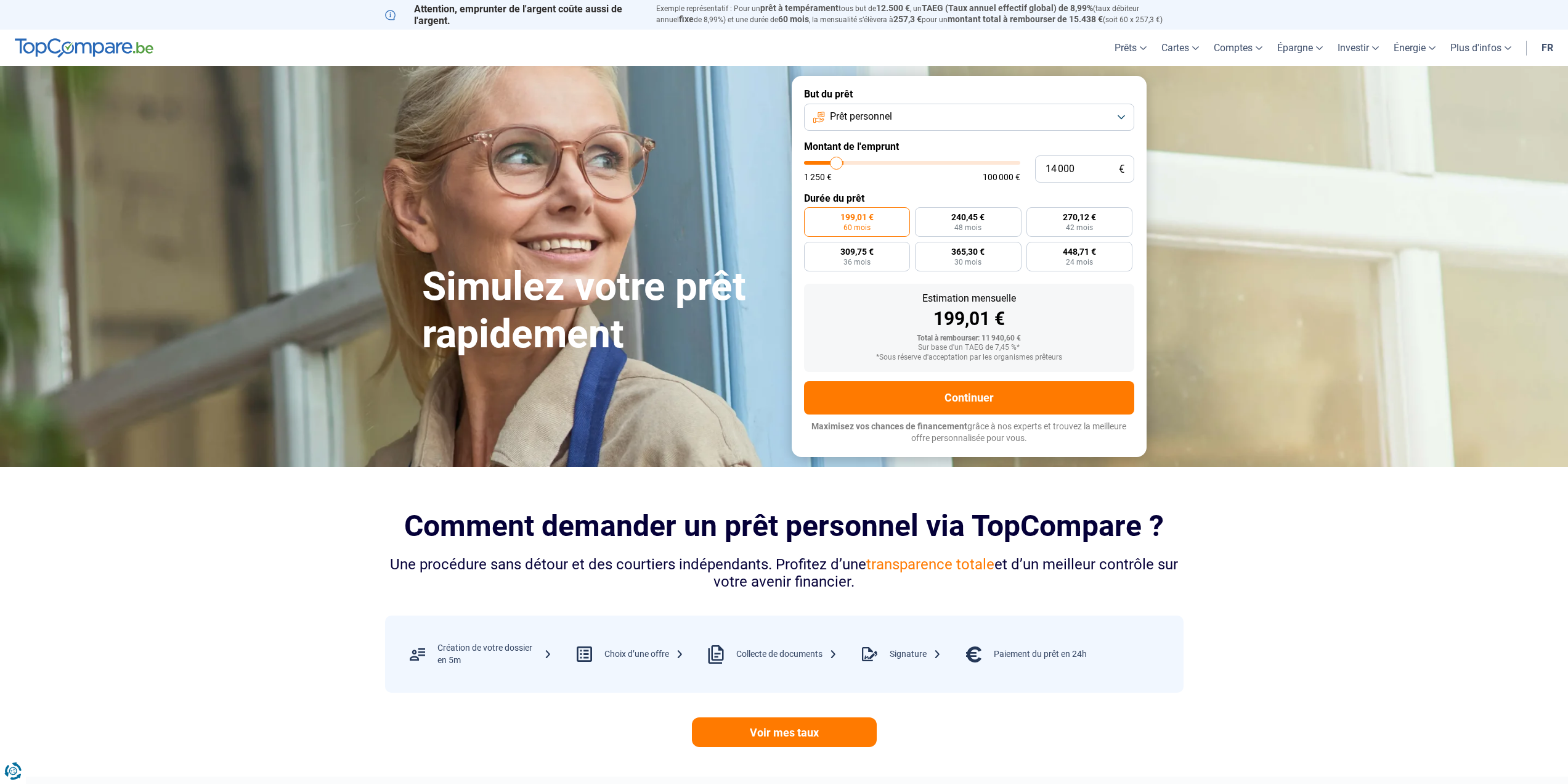
type input "13 500"
type input "13500"
type input "13 250"
type input "13250"
type input "13 000"
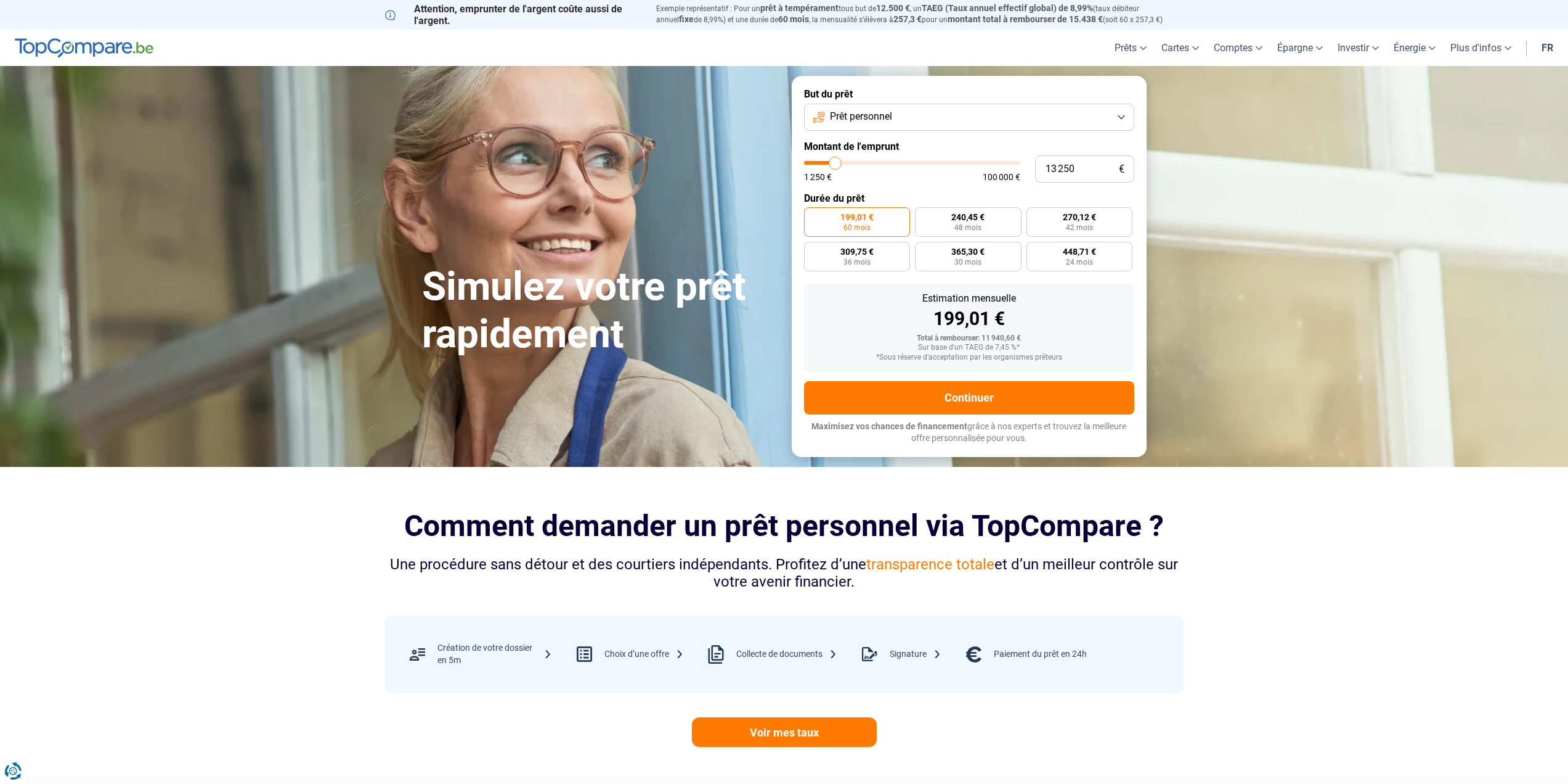
type input "13000"
type input "12 750"
type input "12750"
type input "12 500"
type input "12500"
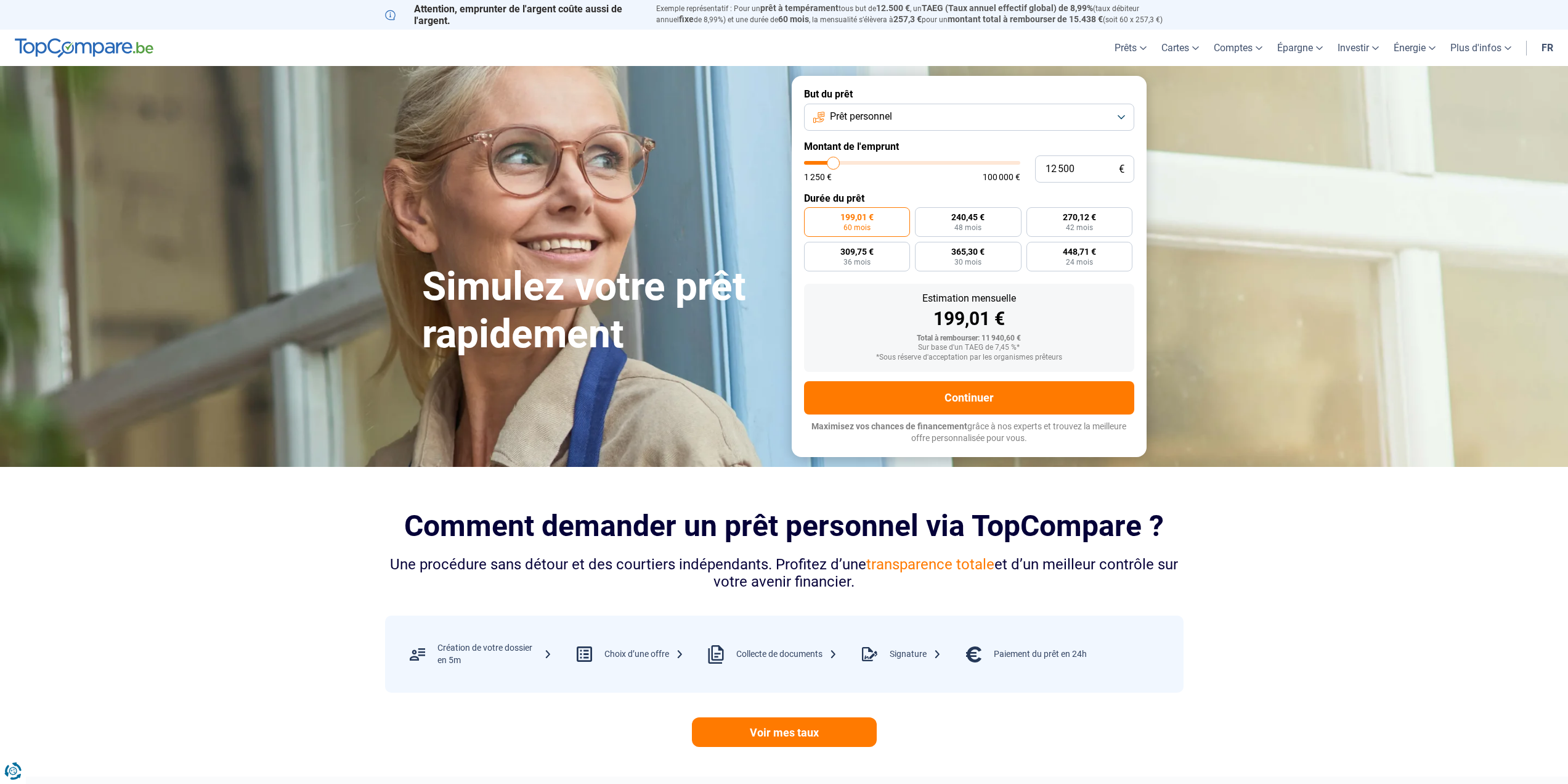
type input "12 000"
type input "12000"
type input "11 750"
type input "11750"
type input "11 500"
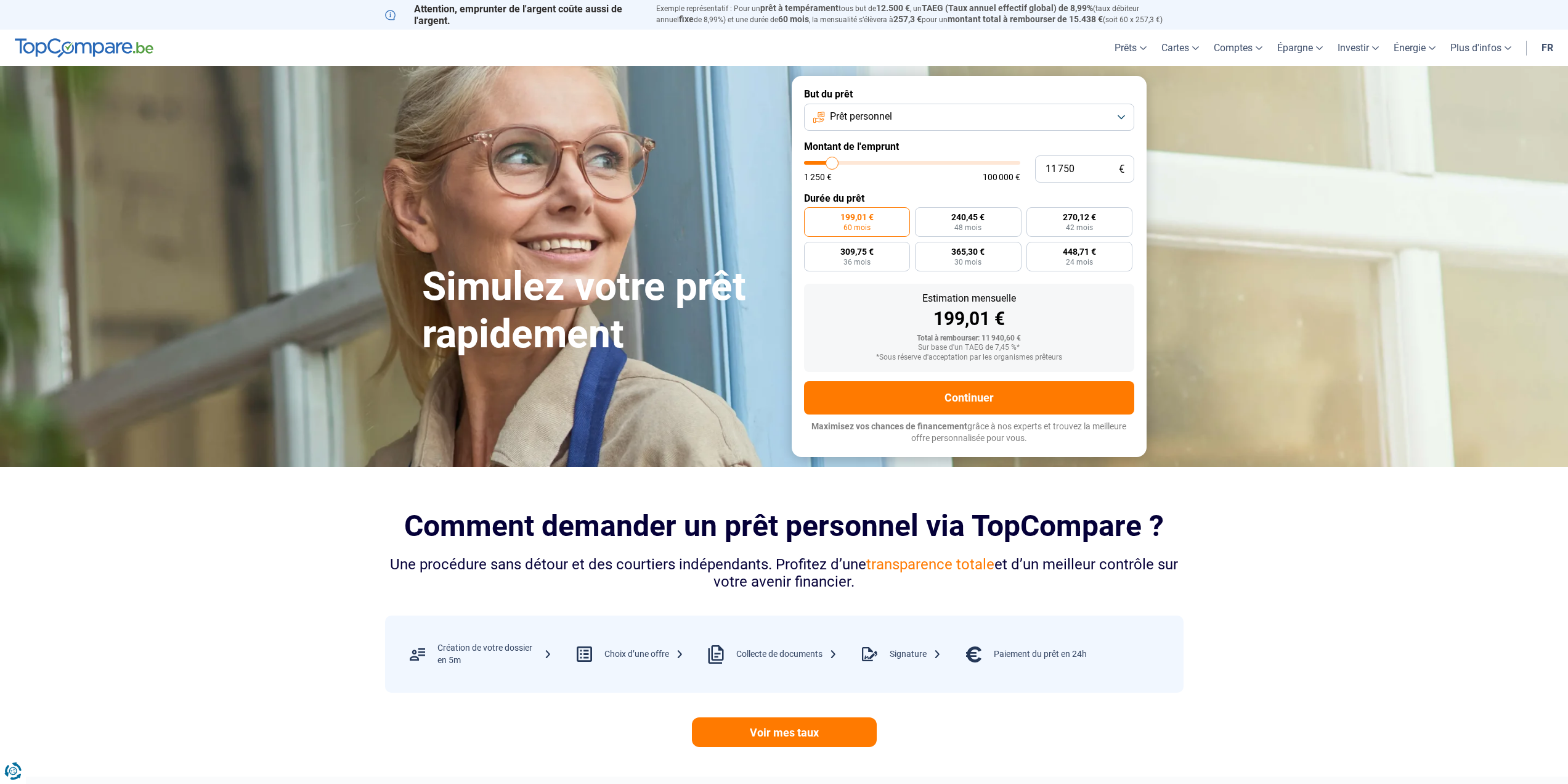
type input "11500"
type input "11 250"
type input "11250"
type input "11 000"
type input "11000"
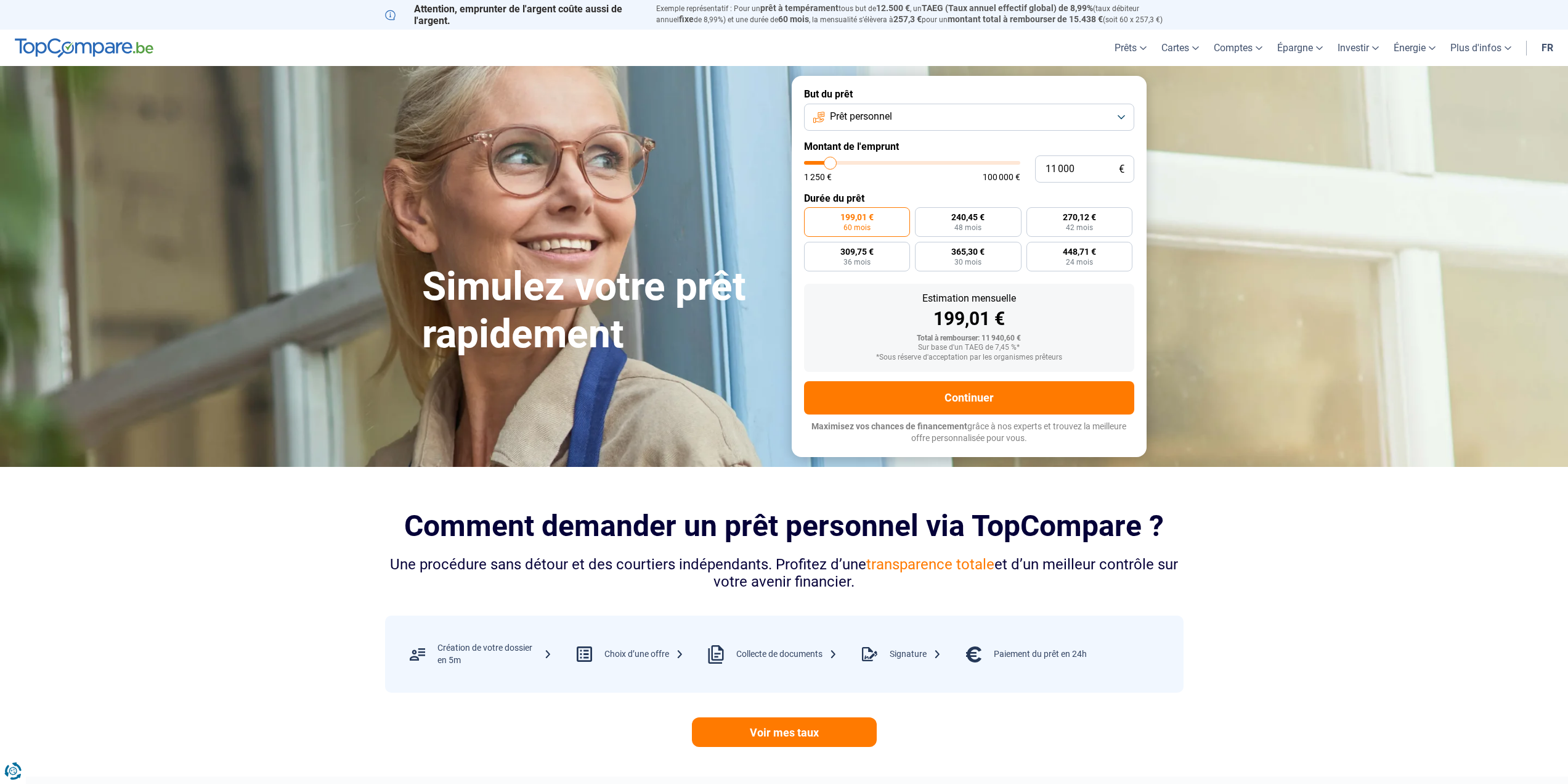
type input "10 500"
type input "10500"
type input "10 250"
type input "10250"
type input "10 000"
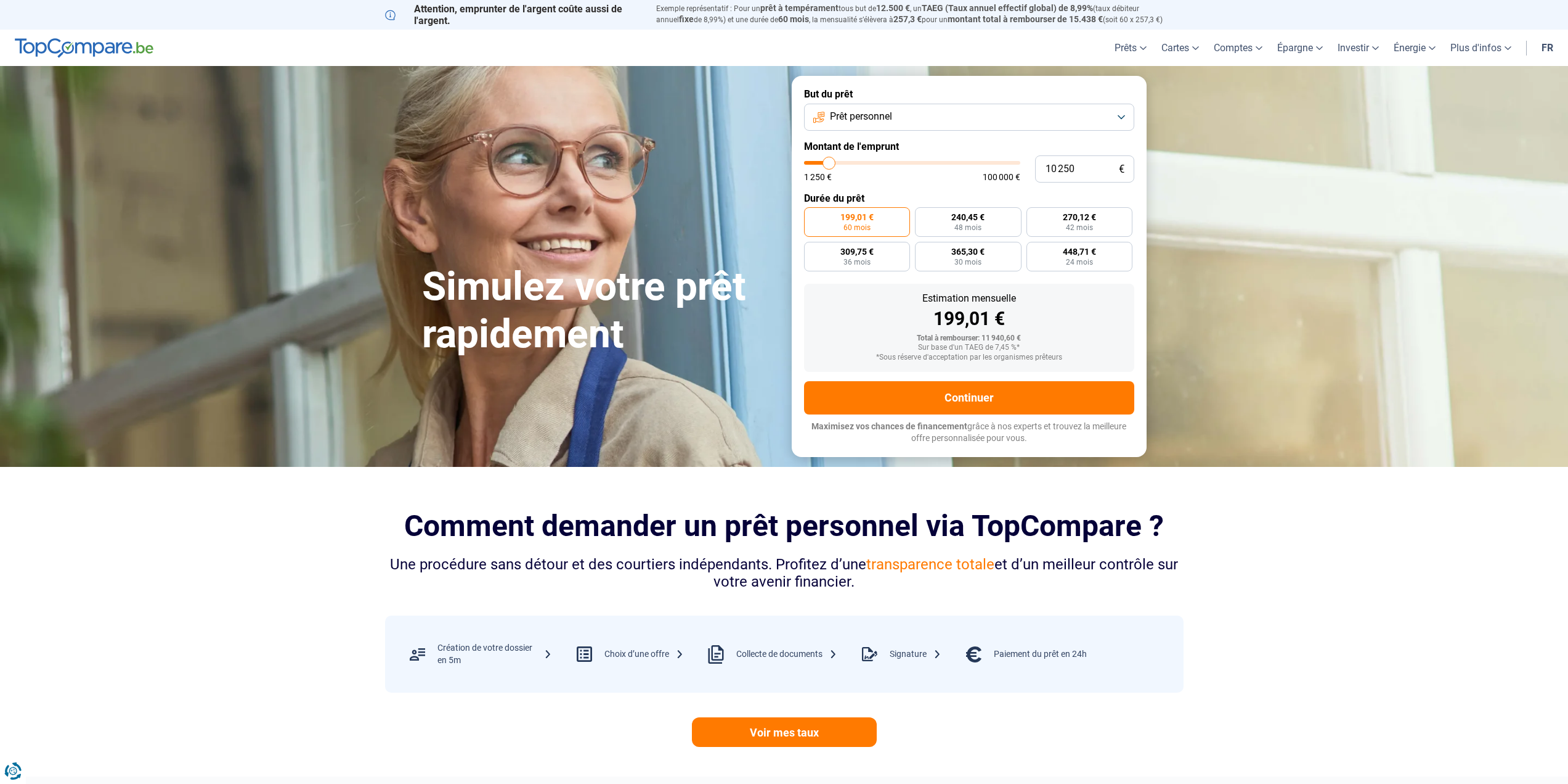
type input "10000"
type input "9 750"
type input "9750"
type input "9 500"
type input "9500"
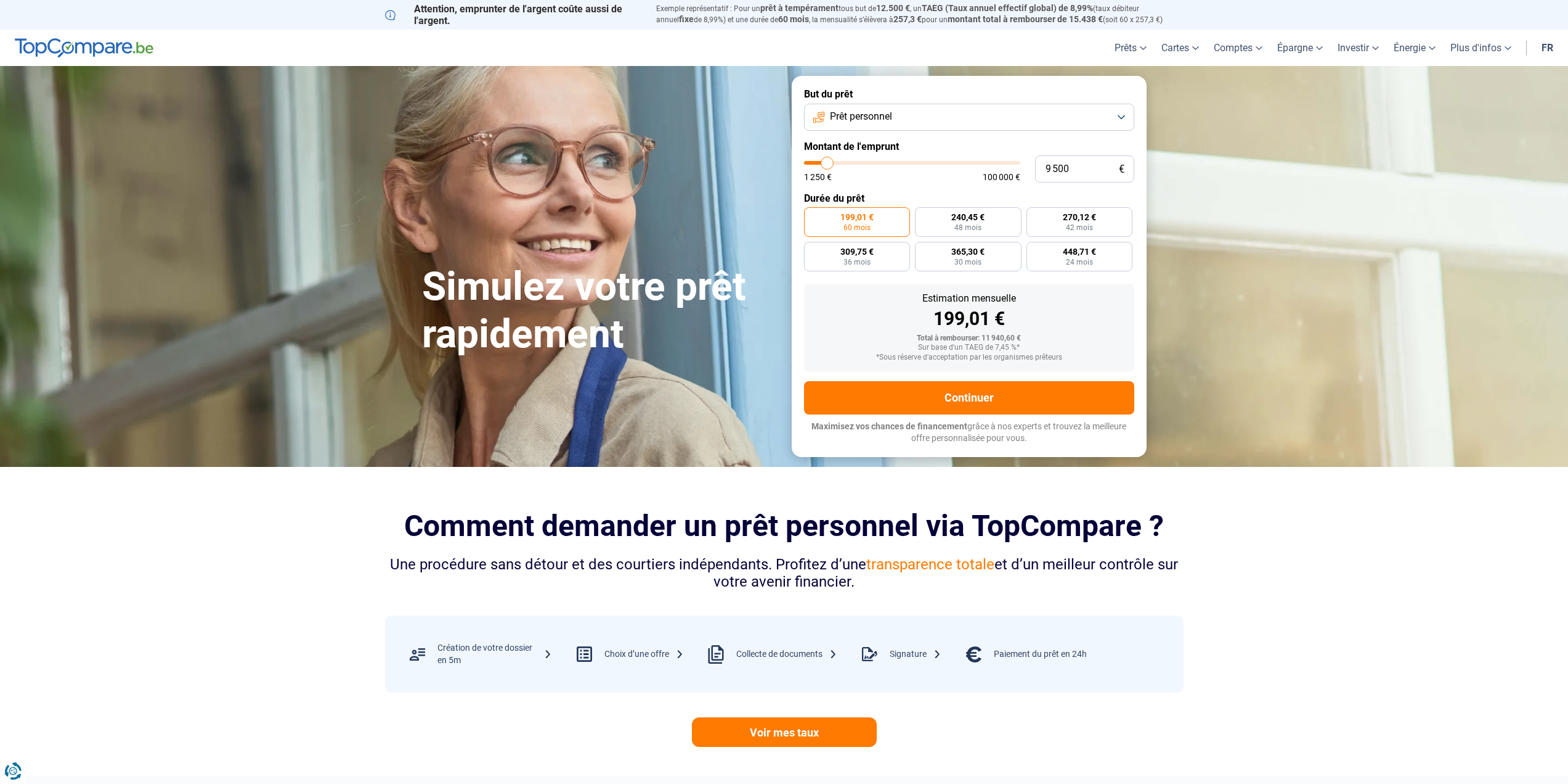
type input "9 000"
type input "9000"
type input "8 750"
type input "8750"
type input "8 500"
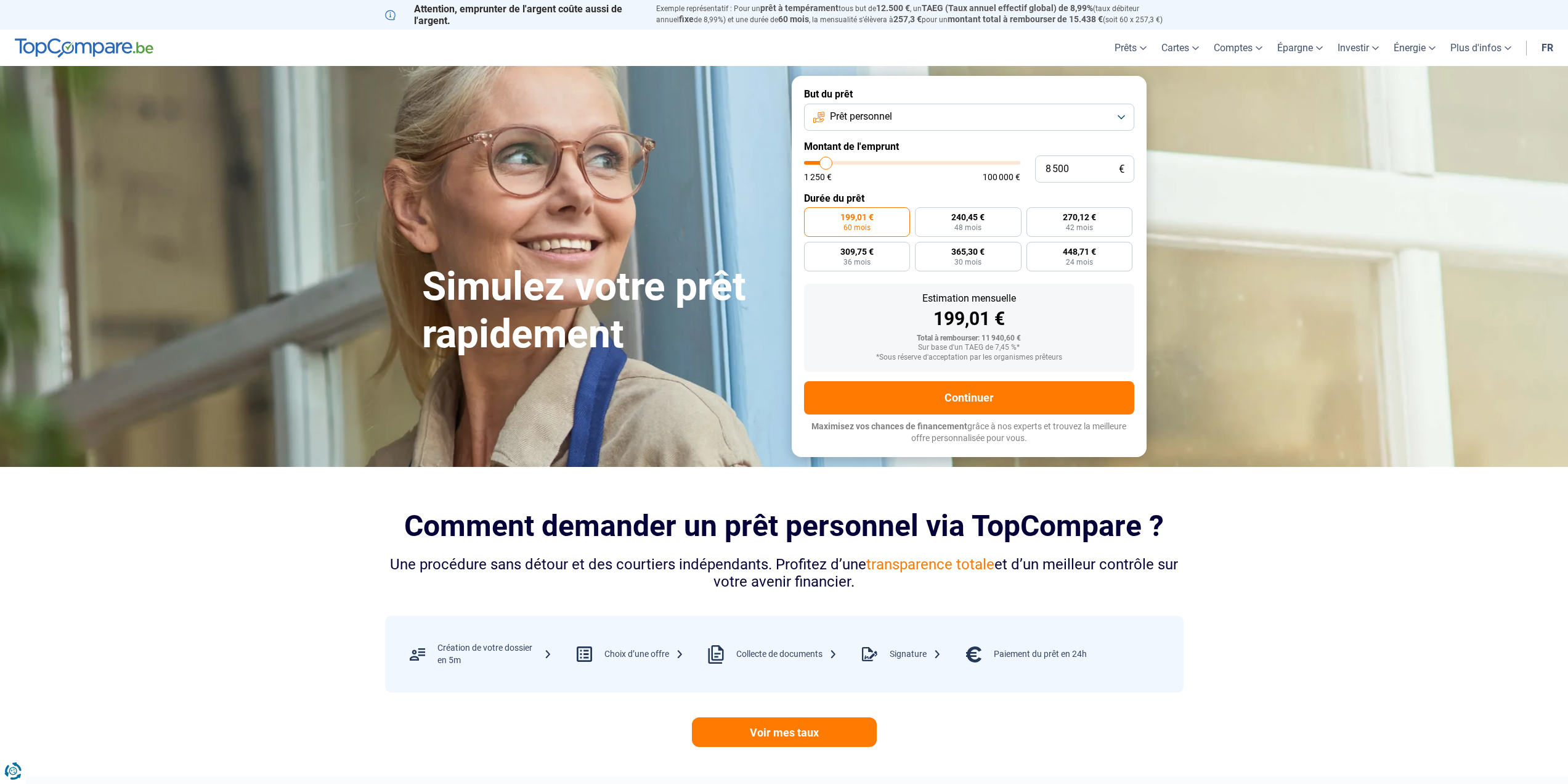
type input "8500"
type input "8 250"
type input "8250"
type input "8 000"
type input "8000"
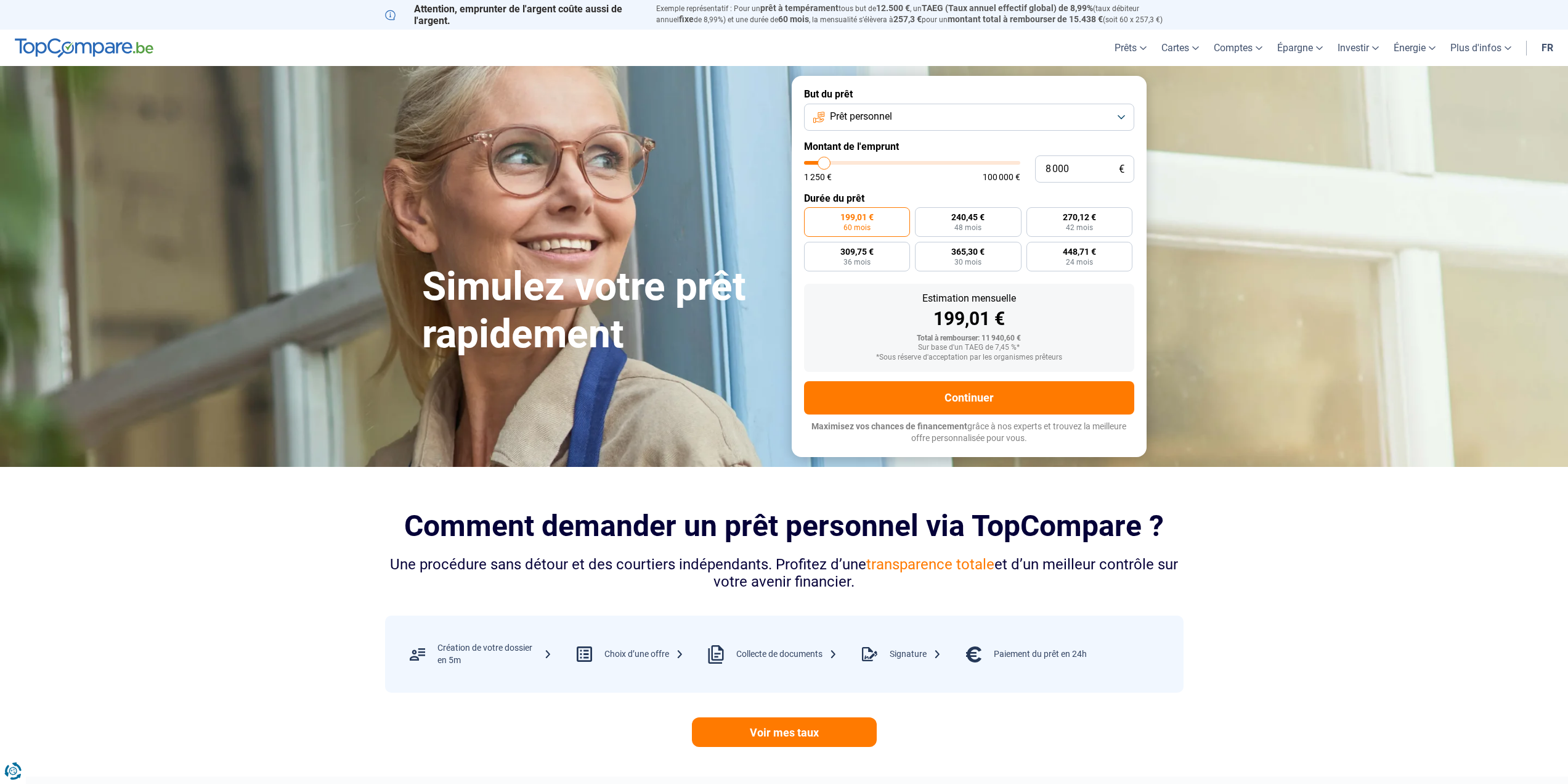
type input "7 500"
type input "7500"
type input "7 250"
type input "7250"
type input "7 000"
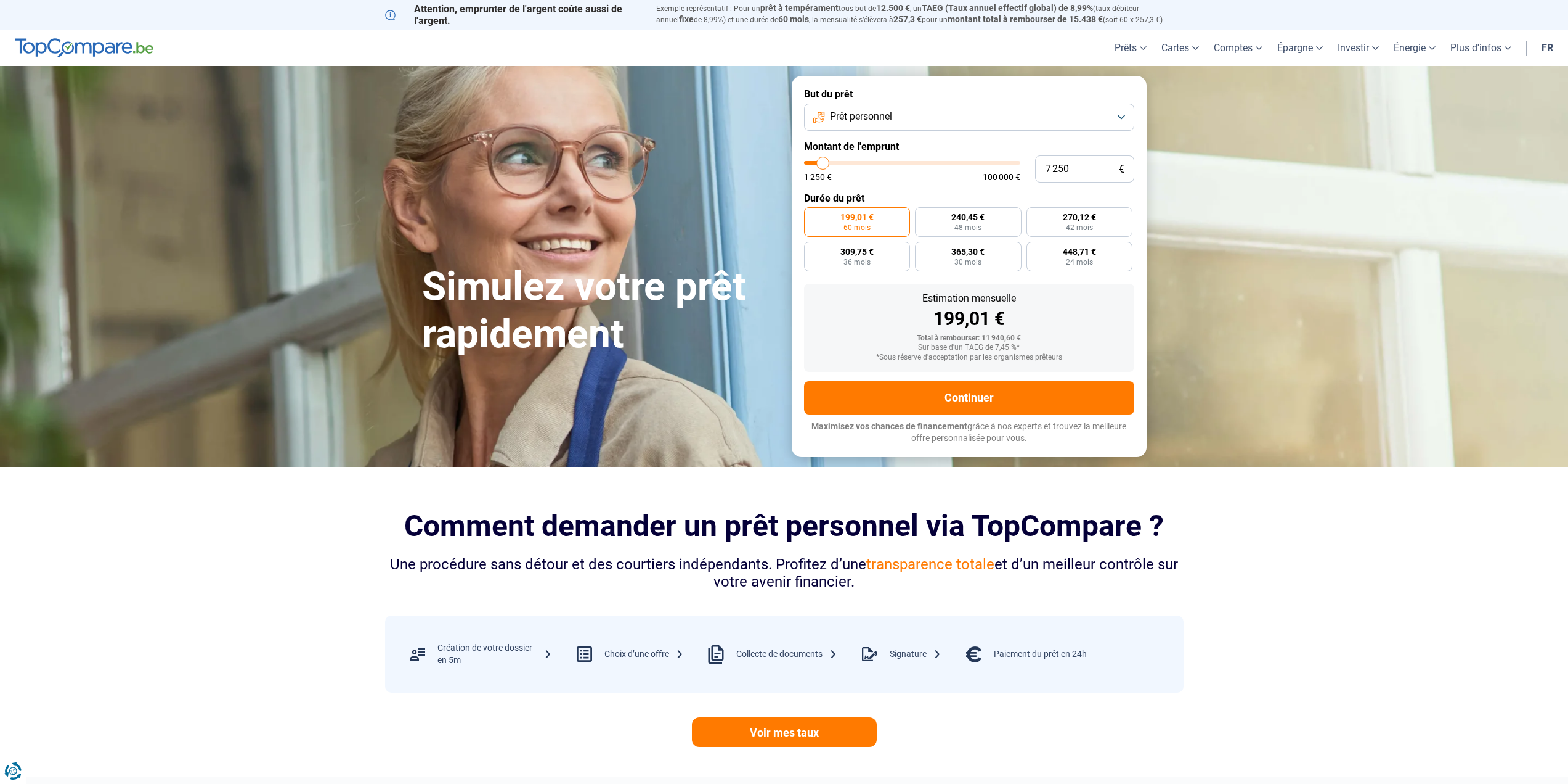
type input "7000"
type input "6 750"
type input "6750"
type input "6 500"
type input "6500"
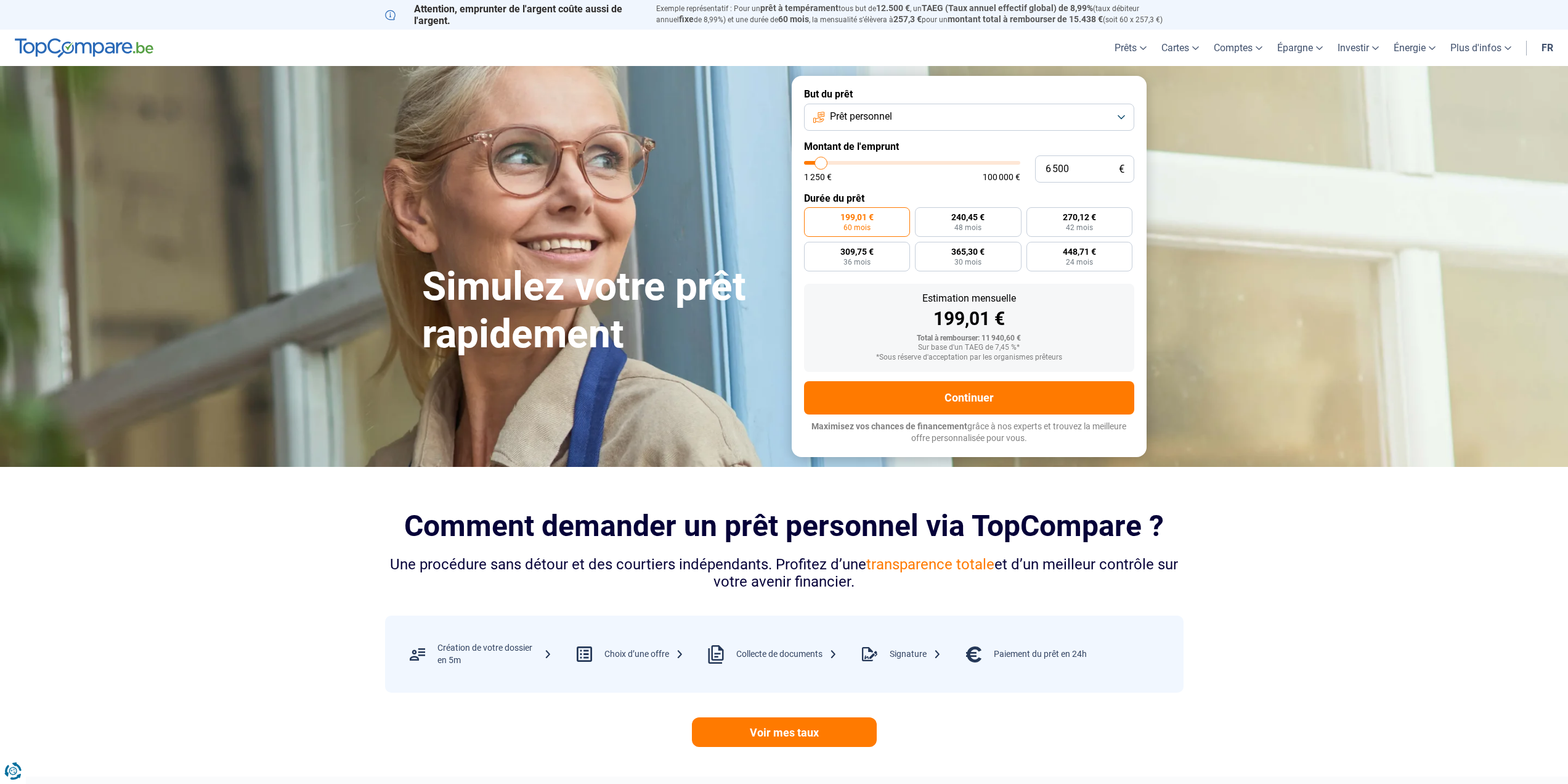
type input "6 000"
type input "6000"
type input "5 750"
type input "5750"
type input "5 500"
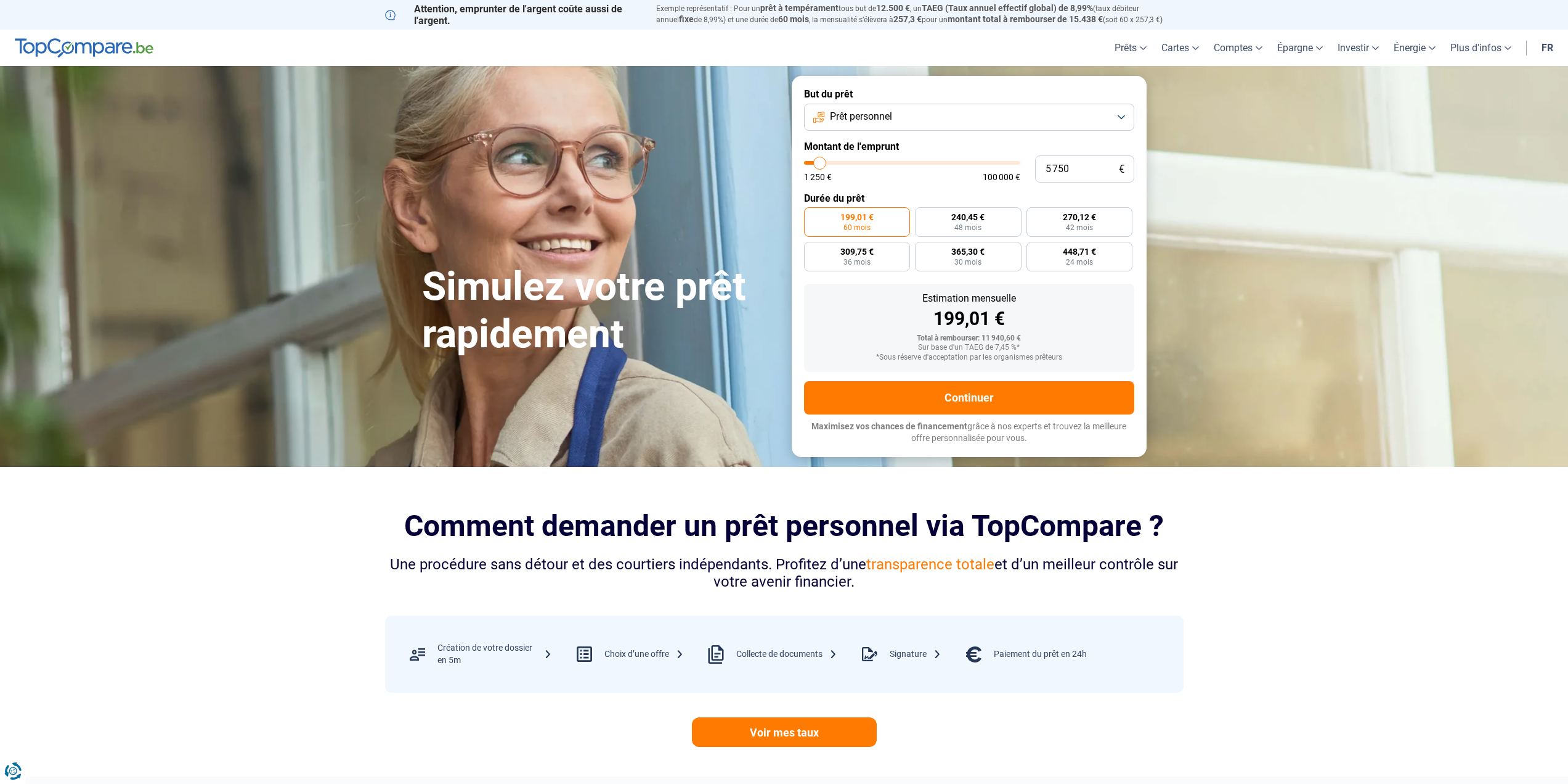
type input "5500"
type input "5 250"
type input "5250"
type input "5 000"
drag, startPoint x: 828, startPoint y: 163, endPoint x: 818, endPoint y: 165, distance: 10.2
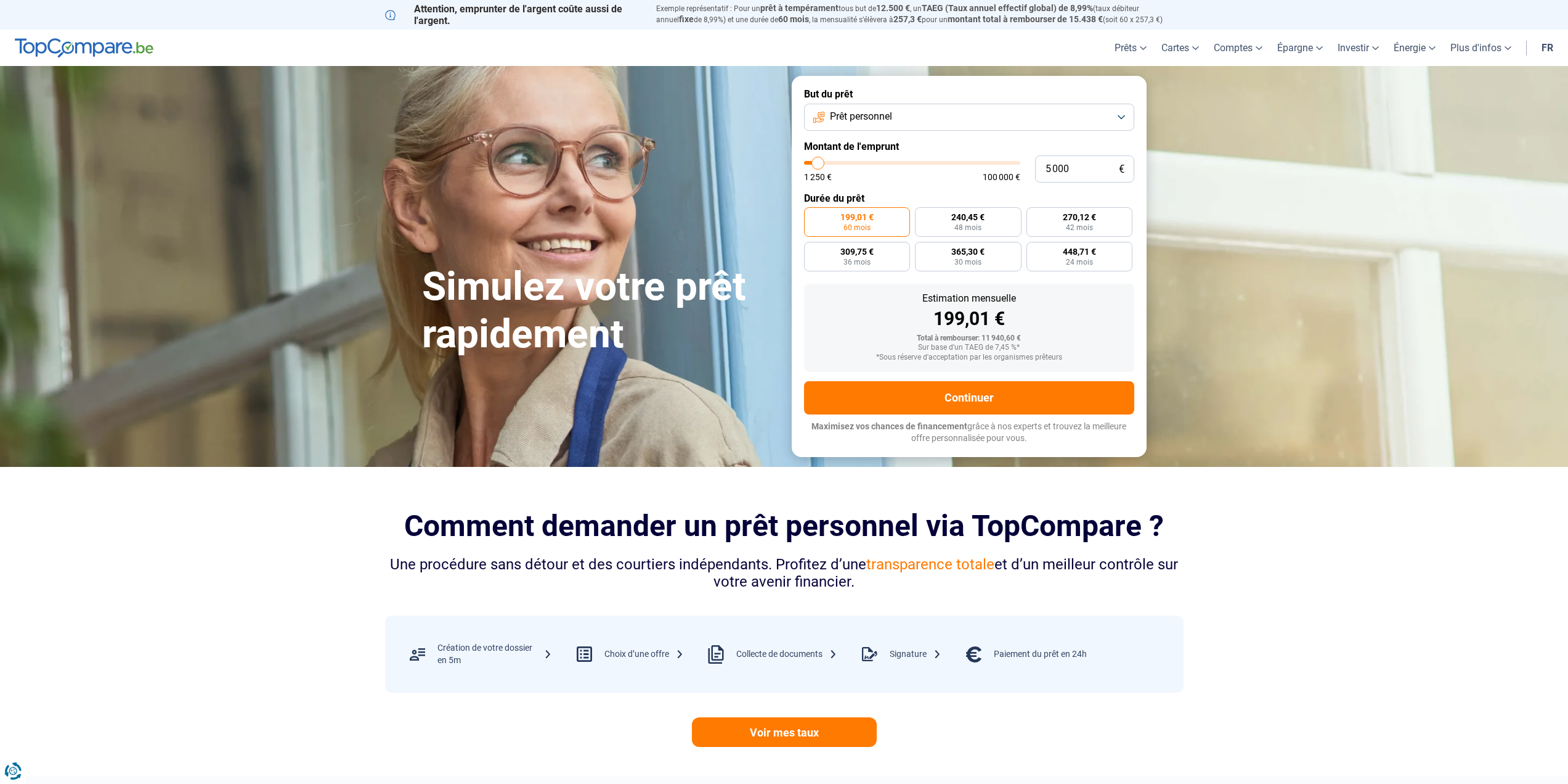
type input "5000"
click at [818, 165] on input "range" at bounding box center [912, 163] width 216 height 4
radio input "true"
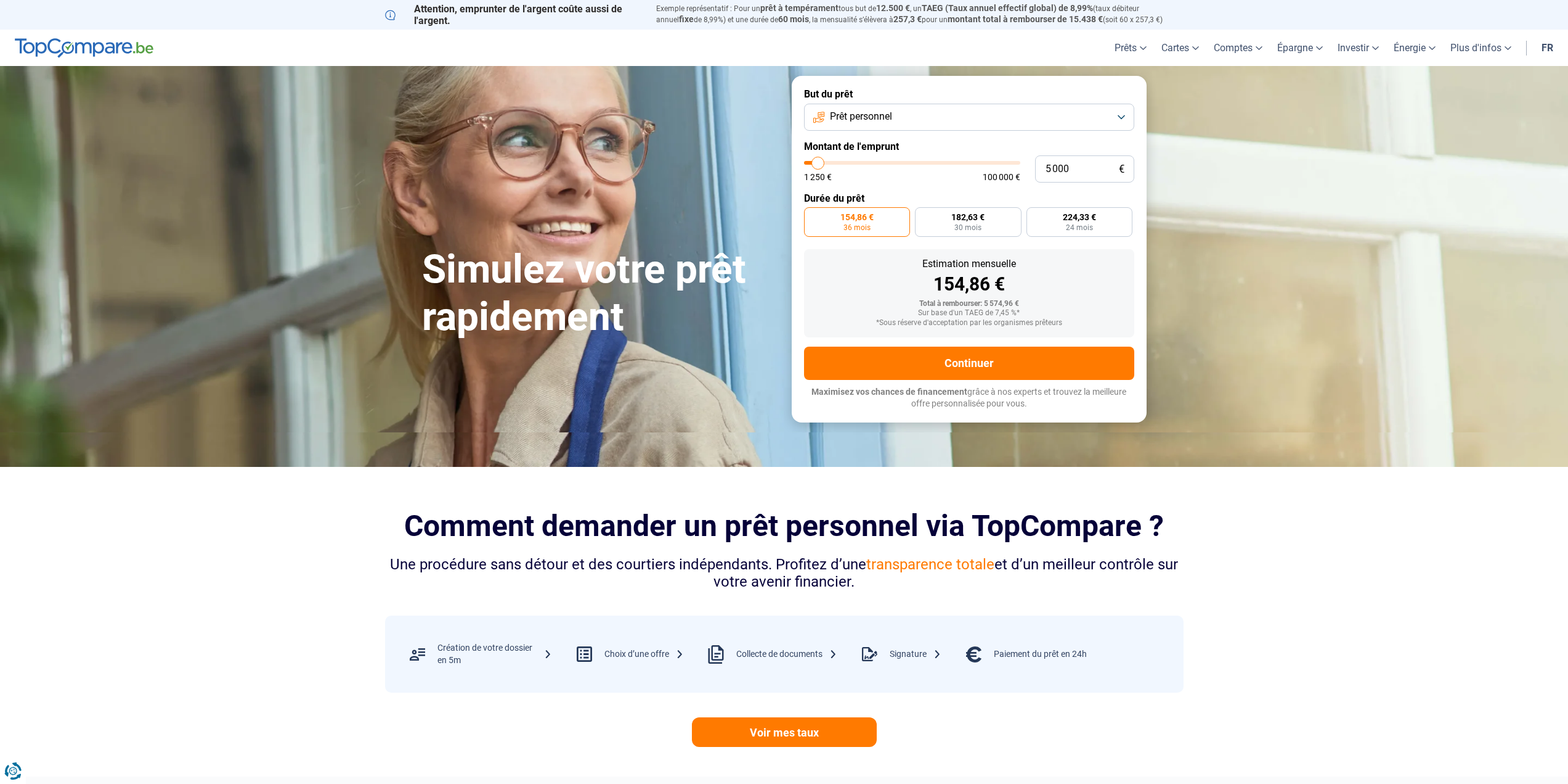
click at [922, 113] on button "Prêt personnel" at bounding box center [969, 117] width 331 height 27
click at [872, 194] on span "Prêt voiture" at bounding box center [854, 199] width 49 height 14
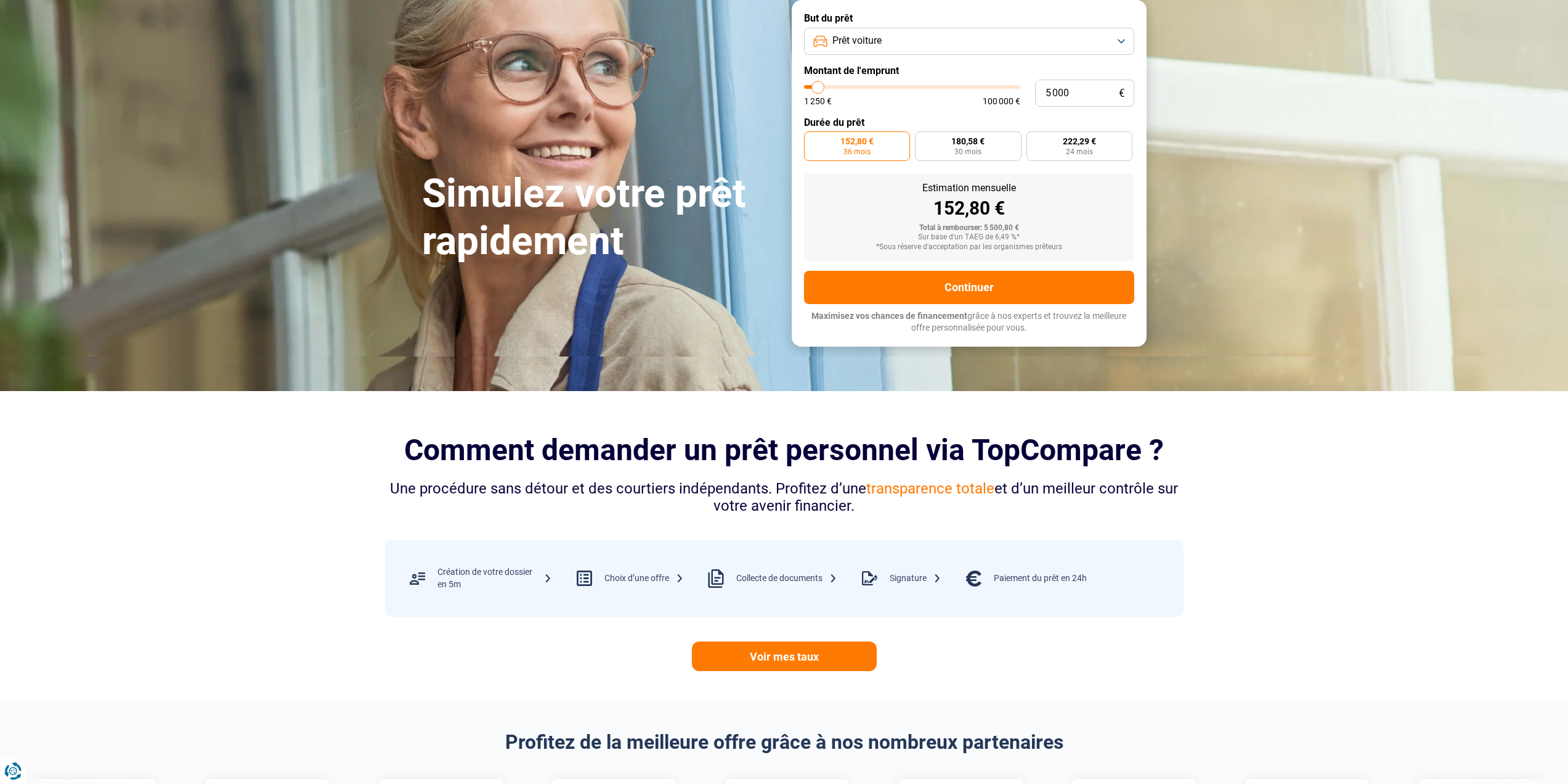
scroll to position [123, 0]
